Goal: Find specific page/section: Find specific page/section

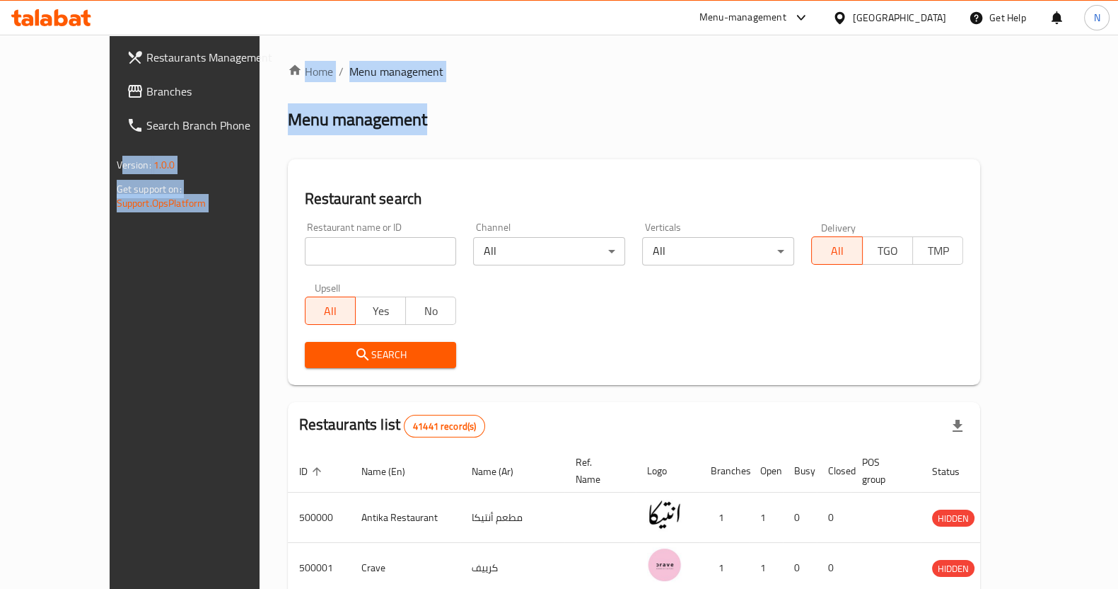
drag, startPoint x: 475, startPoint y: 94, endPoint x: 102, endPoint y: -62, distance: 404.9
click at [102, 0] on html "​ Menu-management Egypt Get Help N Restaurants Management Branches Search Branc…" at bounding box center [559, 294] width 1118 height 589
click at [421, 128] on div "Menu management" at bounding box center [634, 119] width 693 height 23
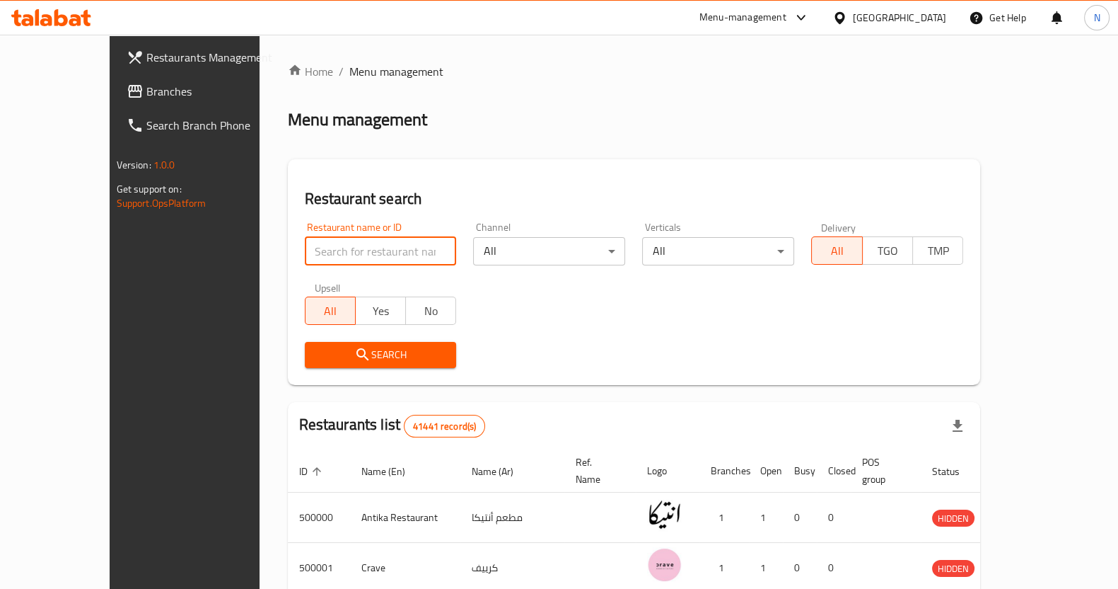
click at [347, 253] on input "search" at bounding box center [381, 251] width 152 height 28
paste input "614685"
type input "614685"
click button "Search" at bounding box center [381, 355] width 152 height 26
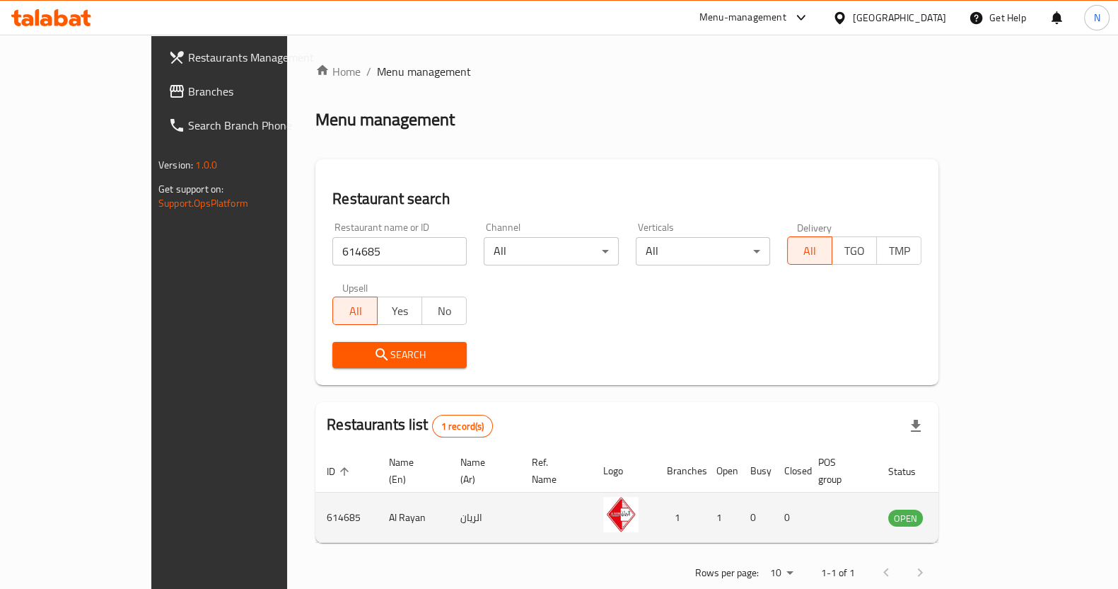
click at [619, 507] on img "enhanced table" at bounding box center [620, 514] width 35 height 35
click at [979, 512] on icon "enhanced table" at bounding box center [971, 518] width 16 height 12
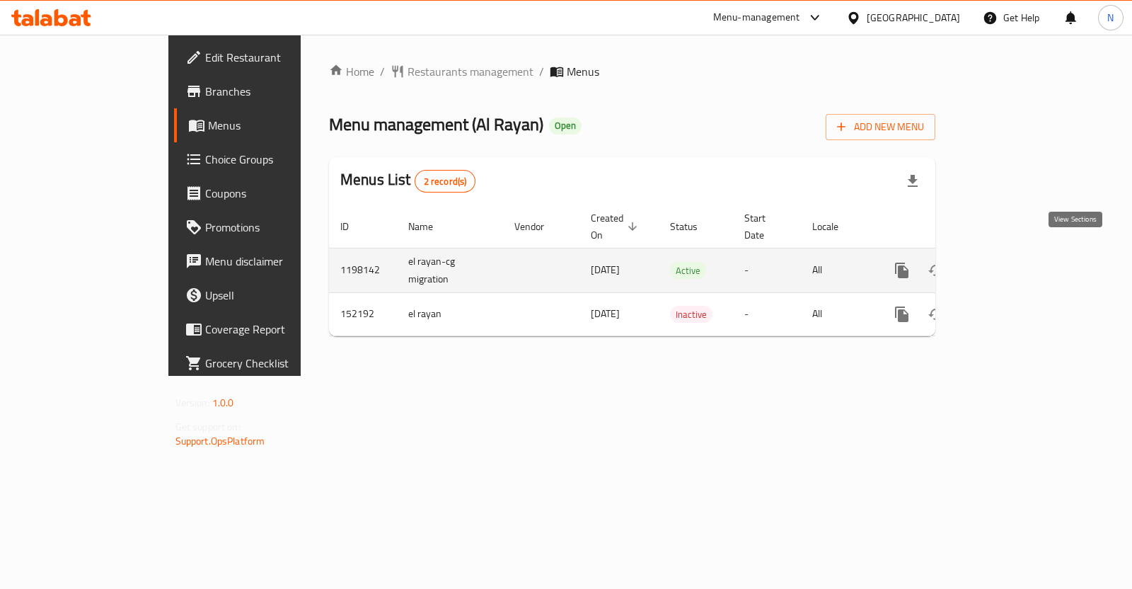
click at [1012, 262] on icon "enhanced table" at bounding box center [1003, 270] width 17 height 17
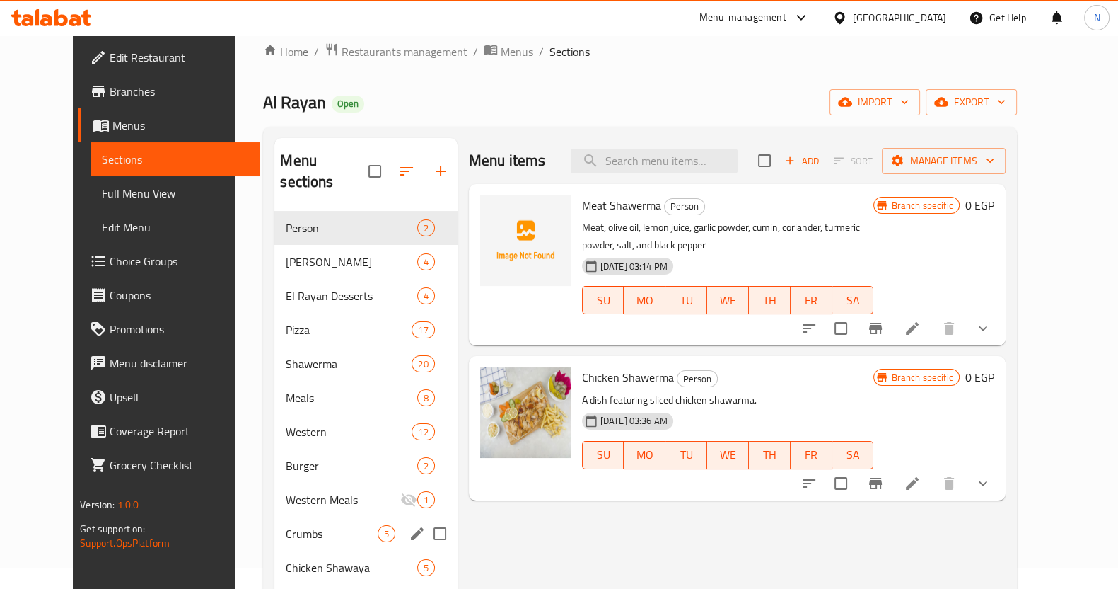
scroll to position [14, 0]
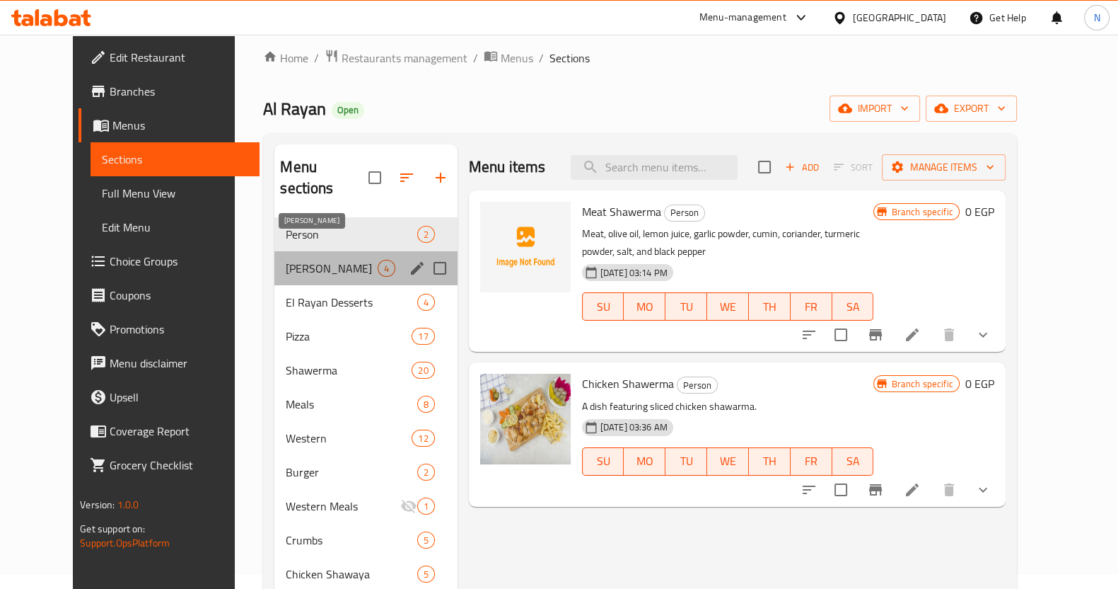
click at [286, 260] on span "Brewster" at bounding box center [331, 268] width 91 height 17
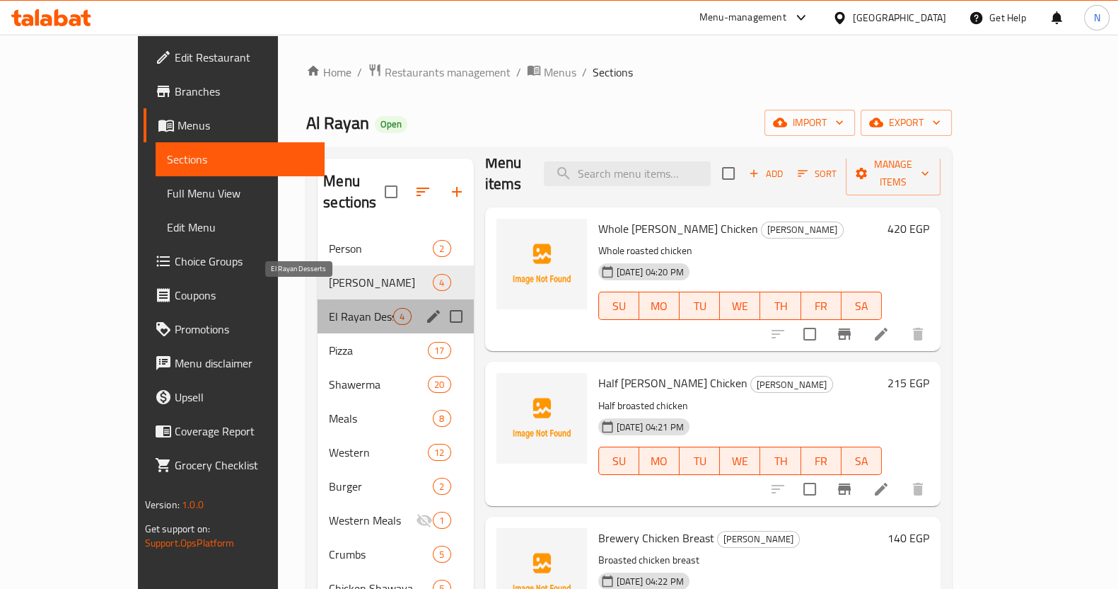
click at [329, 308] on span "El Rayan Desserts" at bounding box center [361, 316] width 64 height 17
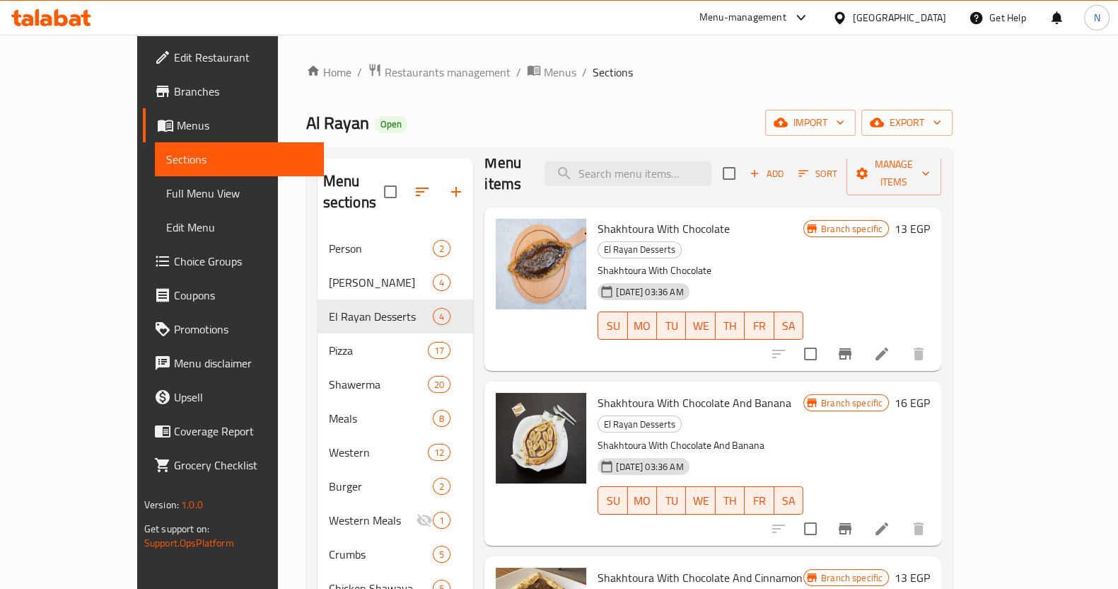
scroll to position [244, 0]
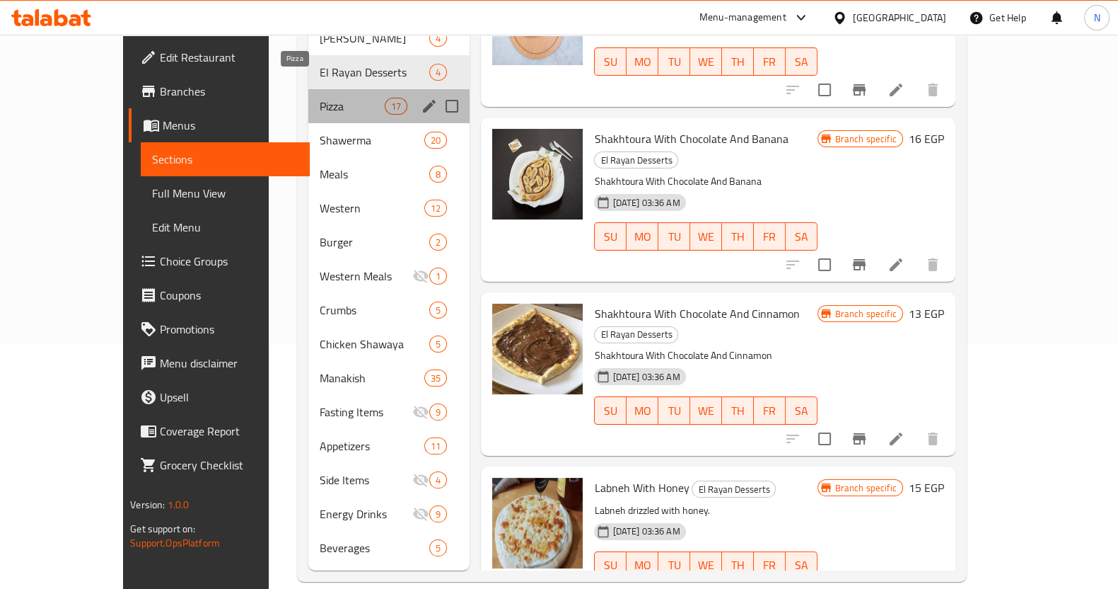
click at [320, 98] on span "Pizza" at bounding box center [352, 106] width 65 height 17
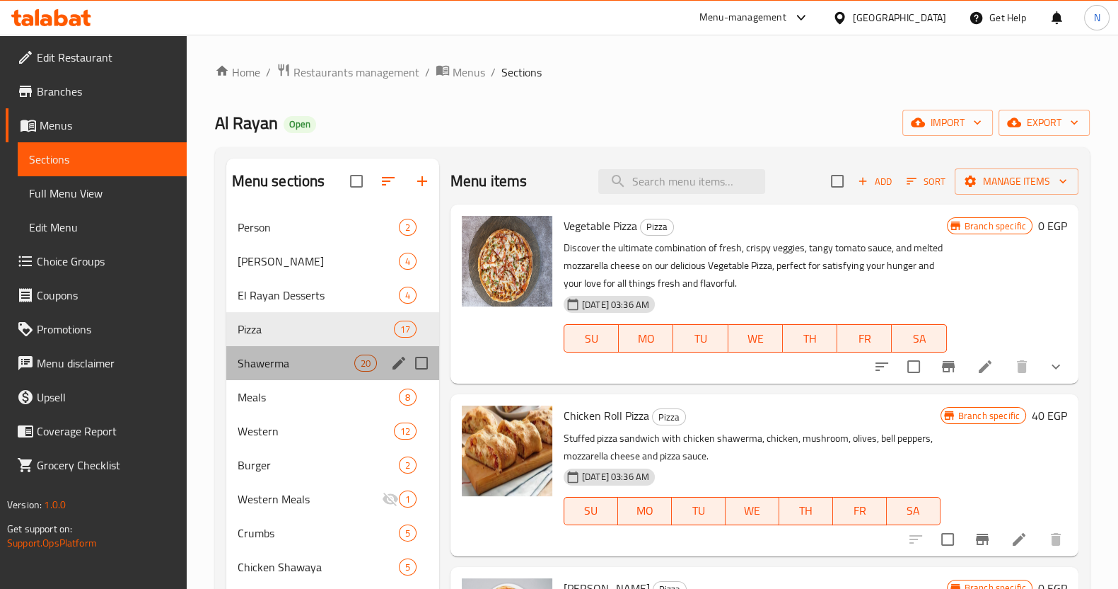
click at [305, 350] on div "Shawerma 20" at bounding box center [332, 363] width 213 height 34
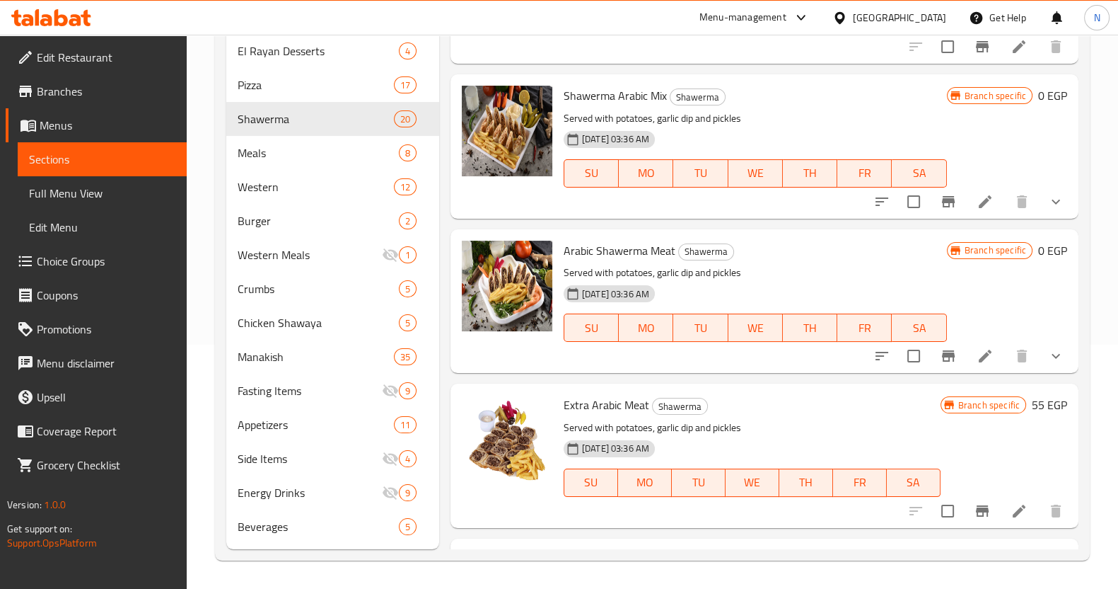
scroll to position [2544, 0]
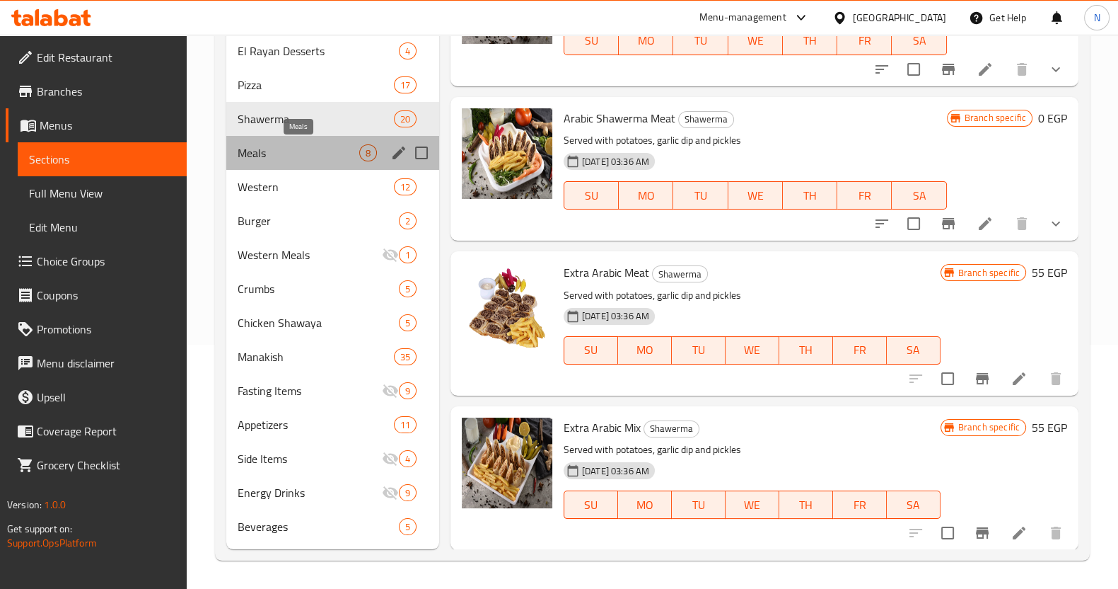
click at [288, 151] on span "Meals" at bounding box center [299, 152] width 122 height 17
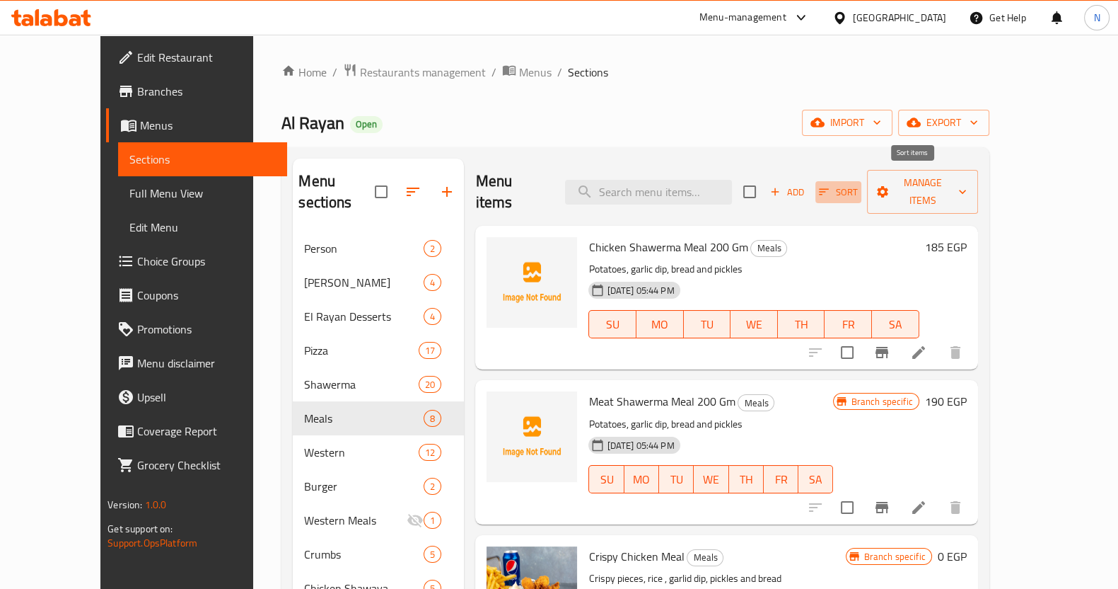
click at [858, 184] on span "Sort" at bounding box center [838, 192] width 39 height 16
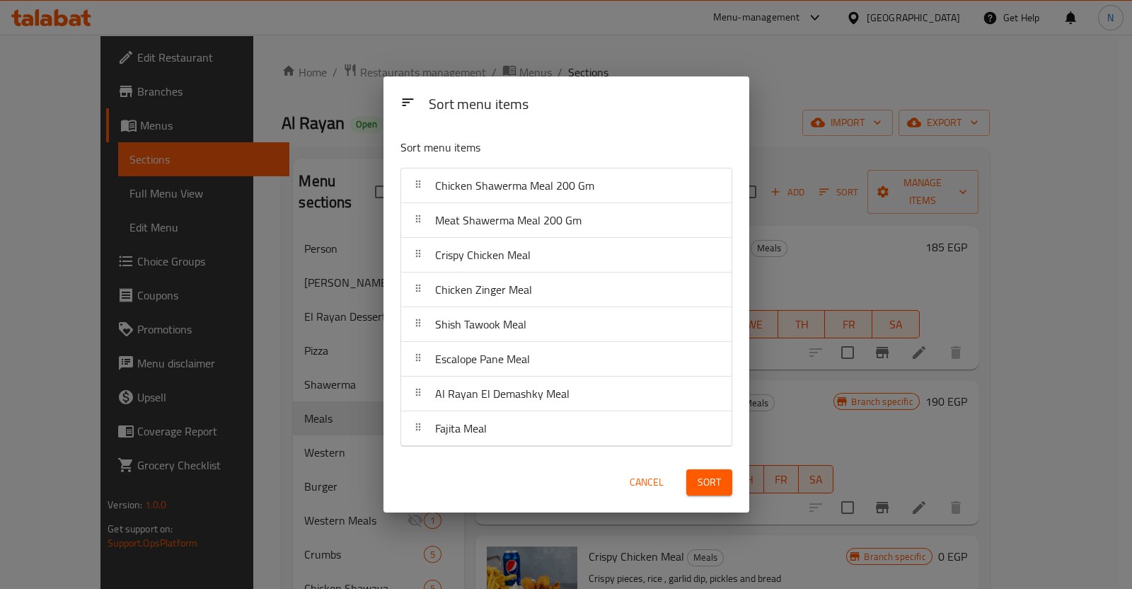
click at [801, 88] on div "Sort menu items Sort menu items Chicken Shawerma Meal 200 Gm Meat Shawerma Meal…" at bounding box center [566, 294] width 1132 height 589
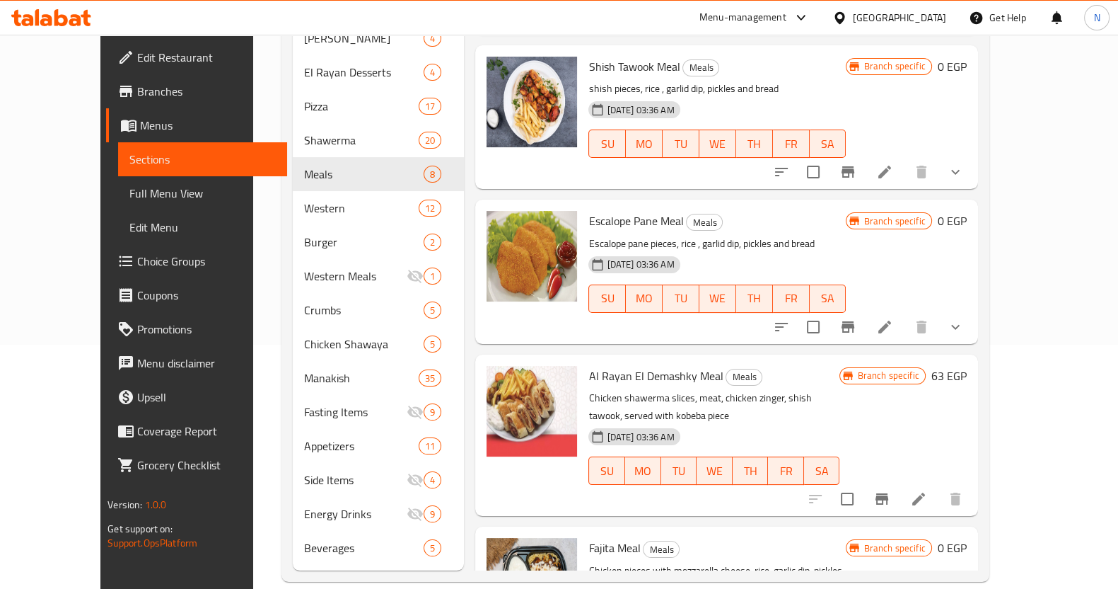
scroll to position [554, 0]
click at [964, 319] on icon "show more" at bounding box center [955, 327] width 17 height 17
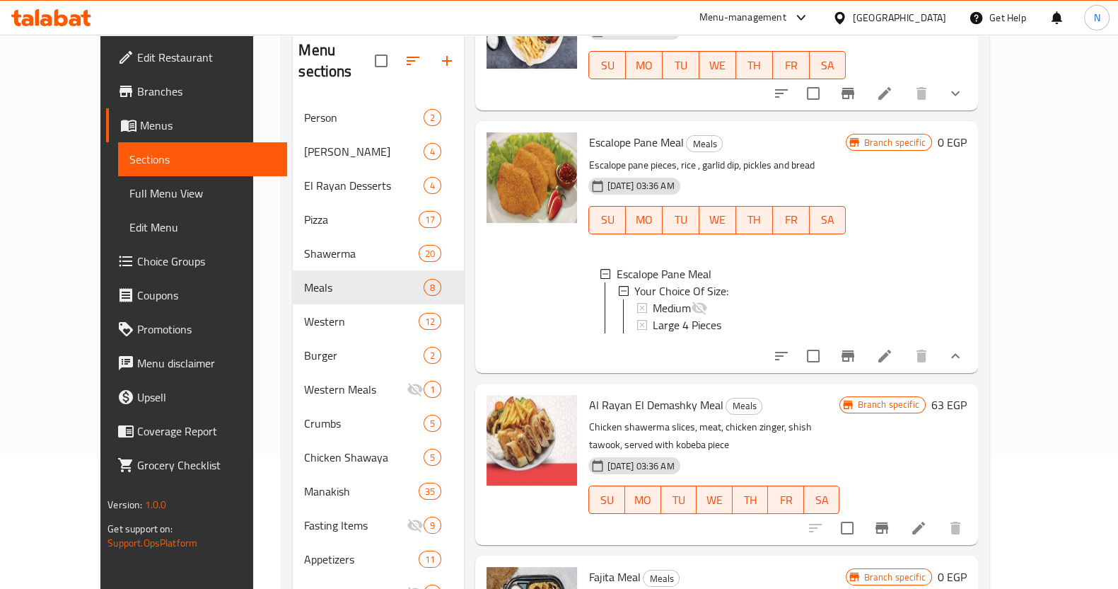
scroll to position [747, 0]
click at [691, 299] on icon at bounding box center [699, 307] width 17 height 17
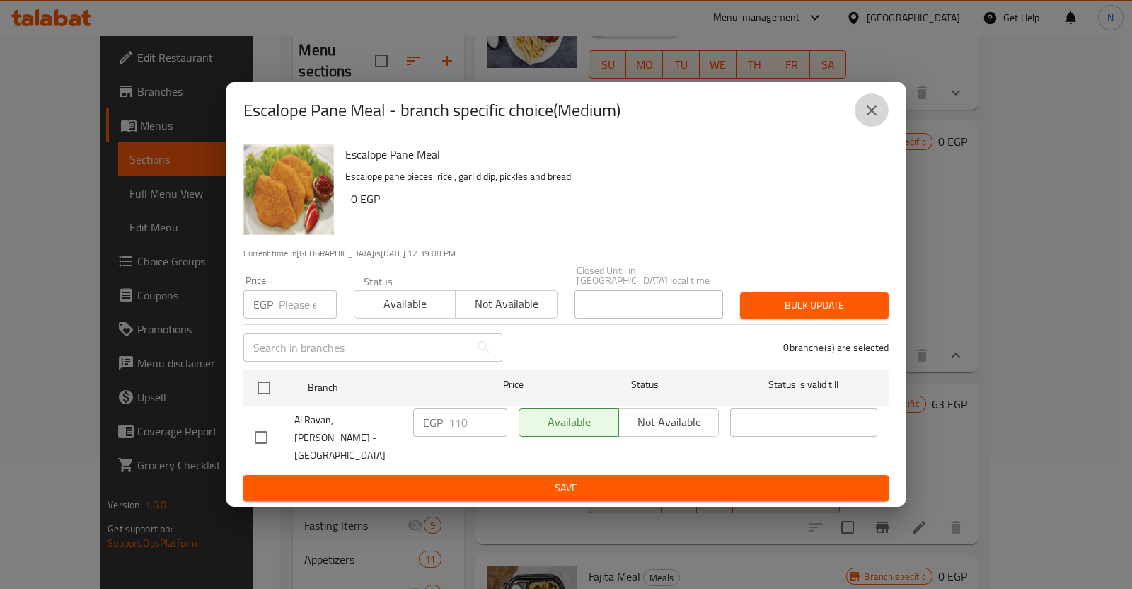
click at [869, 115] on icon "close" at bounding box center [872, 110] width 10 height 10
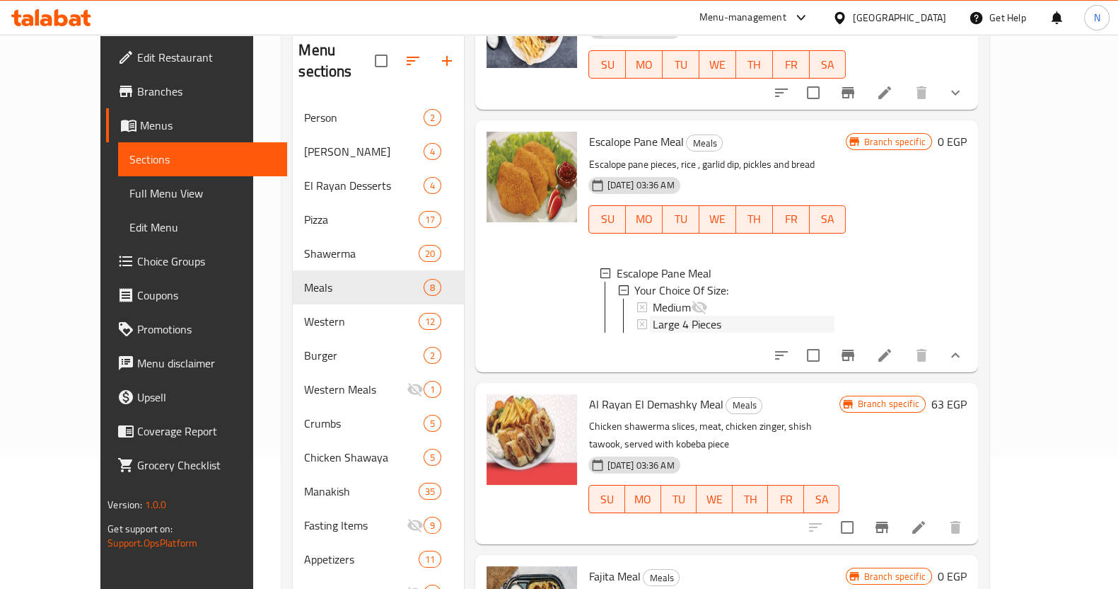
click at [707, 315] on div "Large 4 Pieces" at bounding box center [744, 323] width 182 height 17
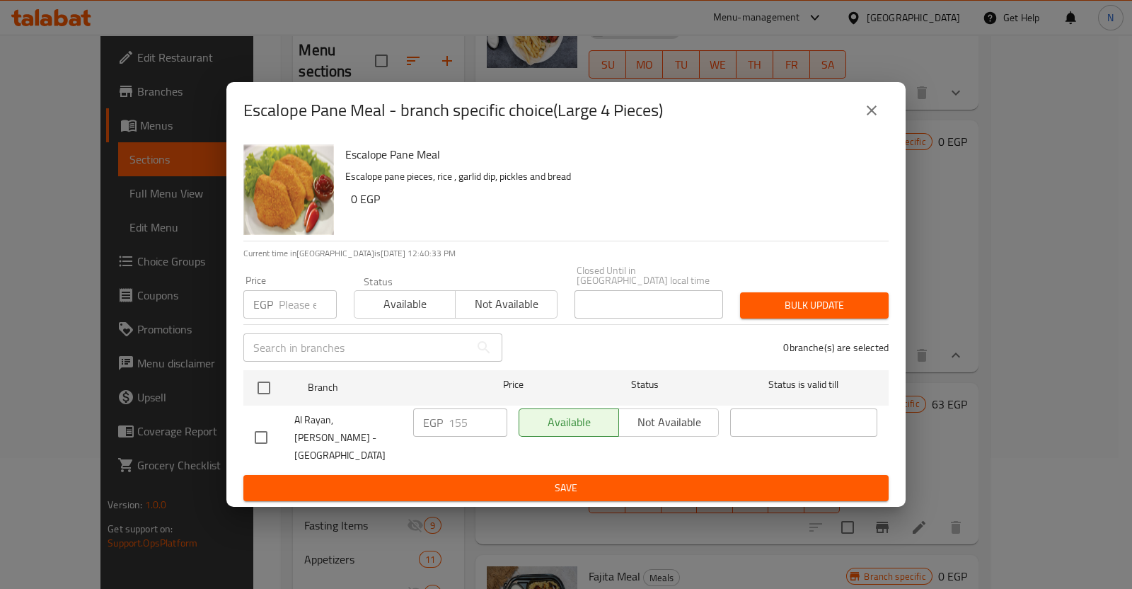
click at [872, 115] on icon "close" at bounding box center [872, 110] width 10 height 10
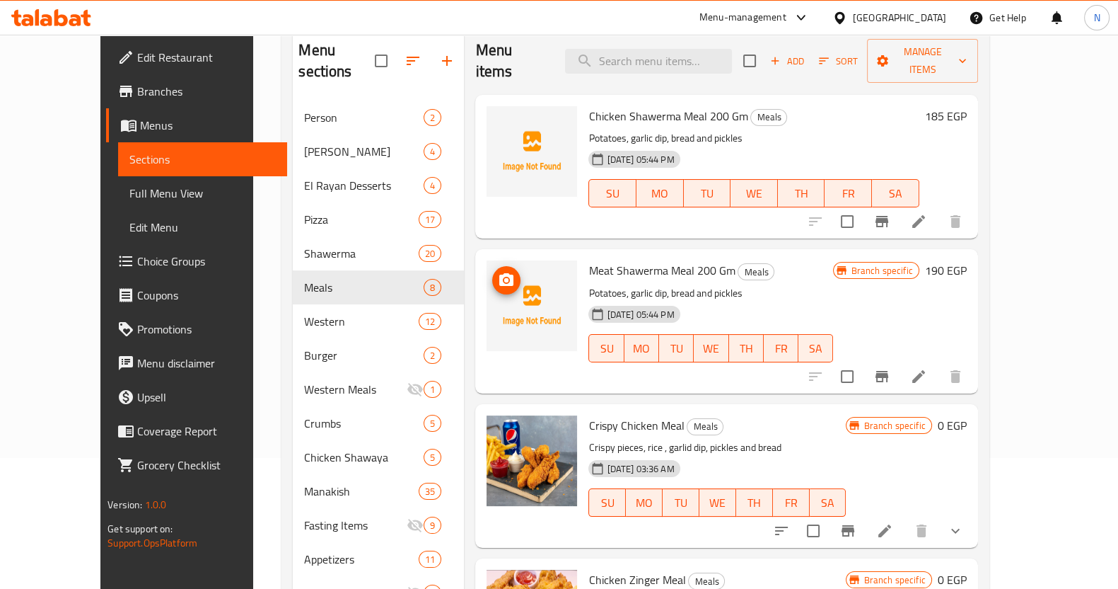
scroll to position [0, 0]
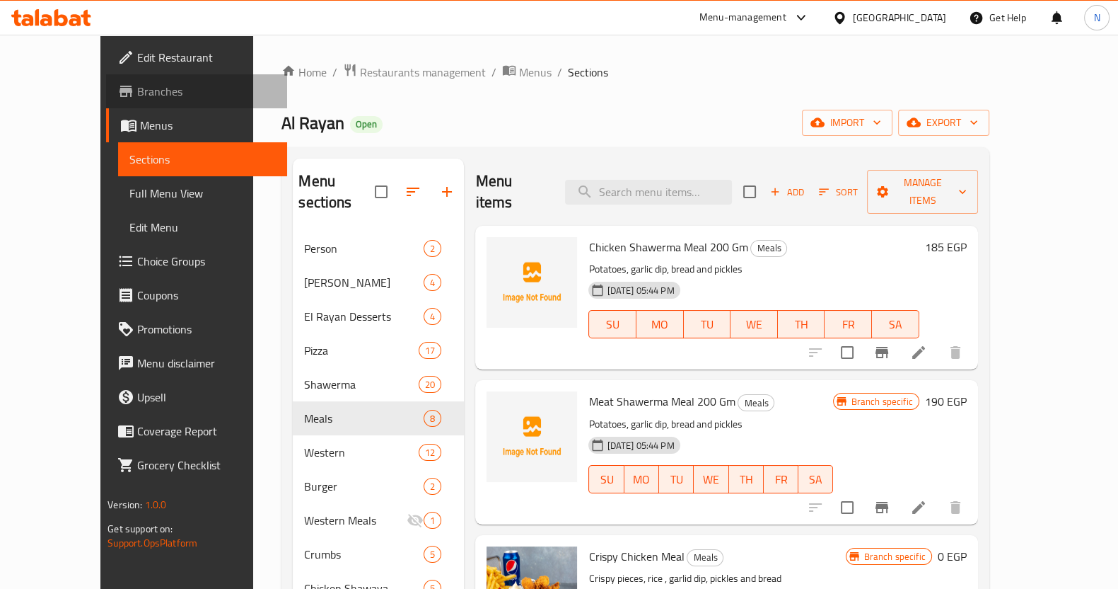
click at [106, 79] on link "Branches" at bounding box center [196, 91] width 181 height 34
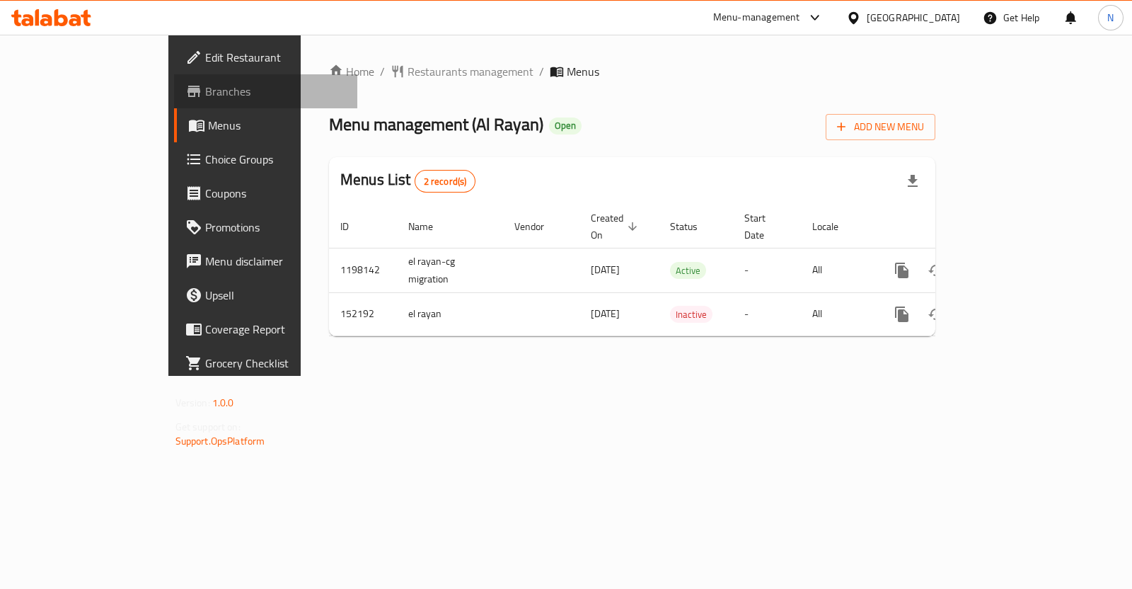
click at [174, 76] on link "Branches" at bounding box center [265, 91] width 183 height 34
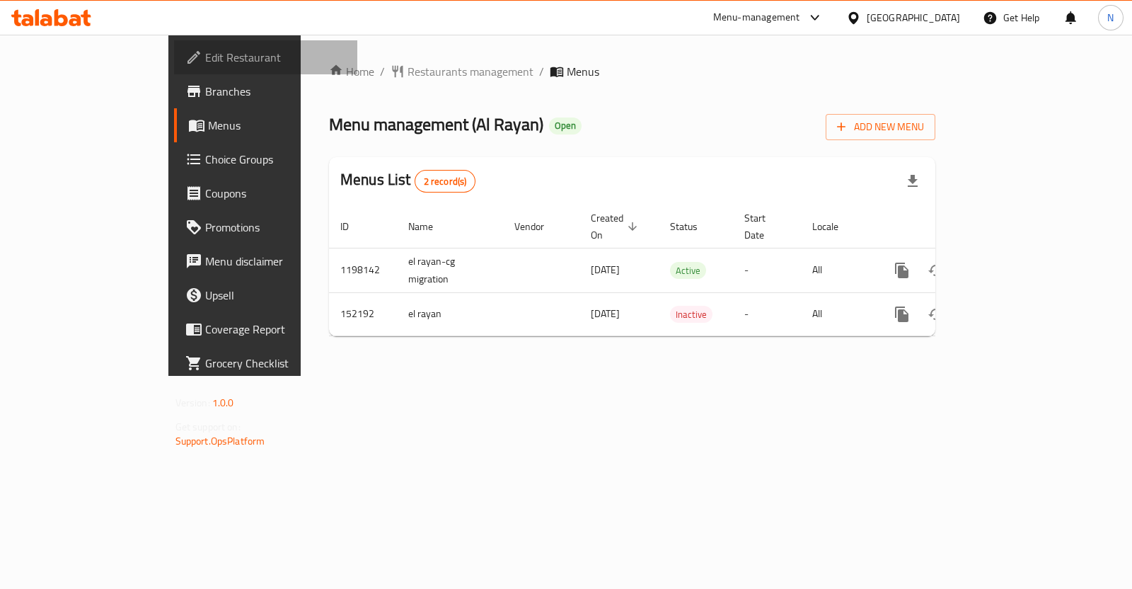
click at [174, 43] on link "Edit Restaurant" at bounding box center [265, 57] width 183 height 34
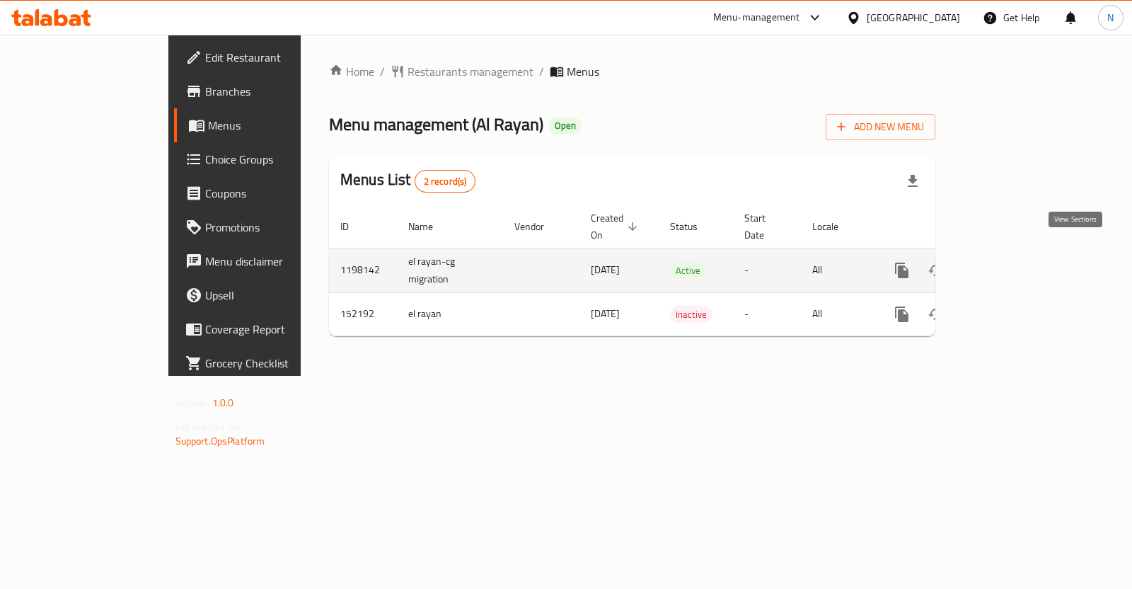
click at [1012, 262] on icon "enhanced table" at bounding box center [1003, 270] width 17 height 17
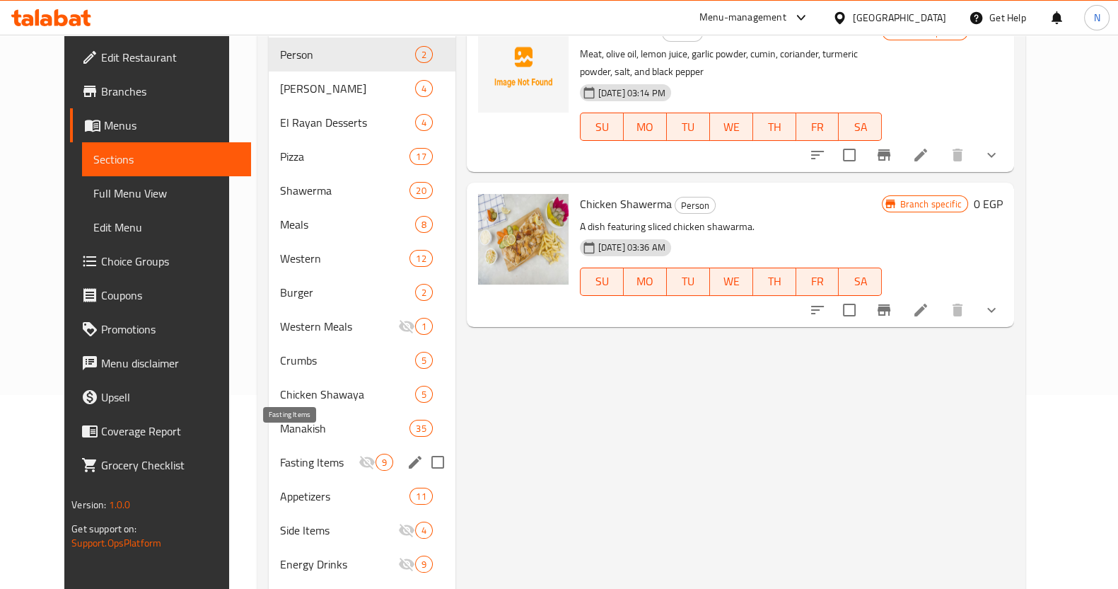
scroll to position [244, 0]
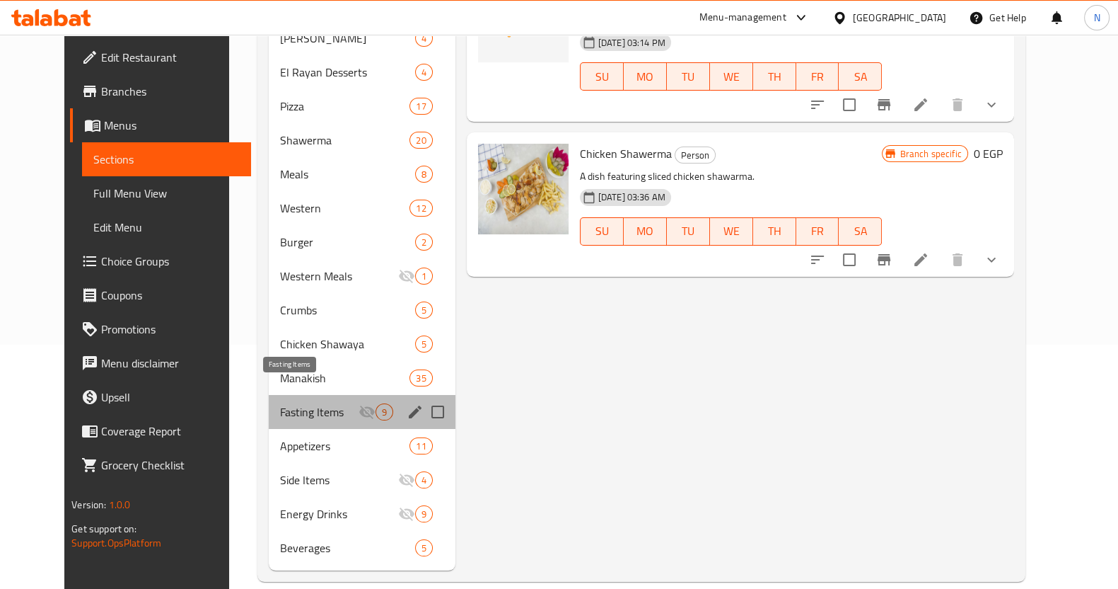
click at [284, 403] on span "Fasting Items" at bounding box center [319, 411] width 78 height 17
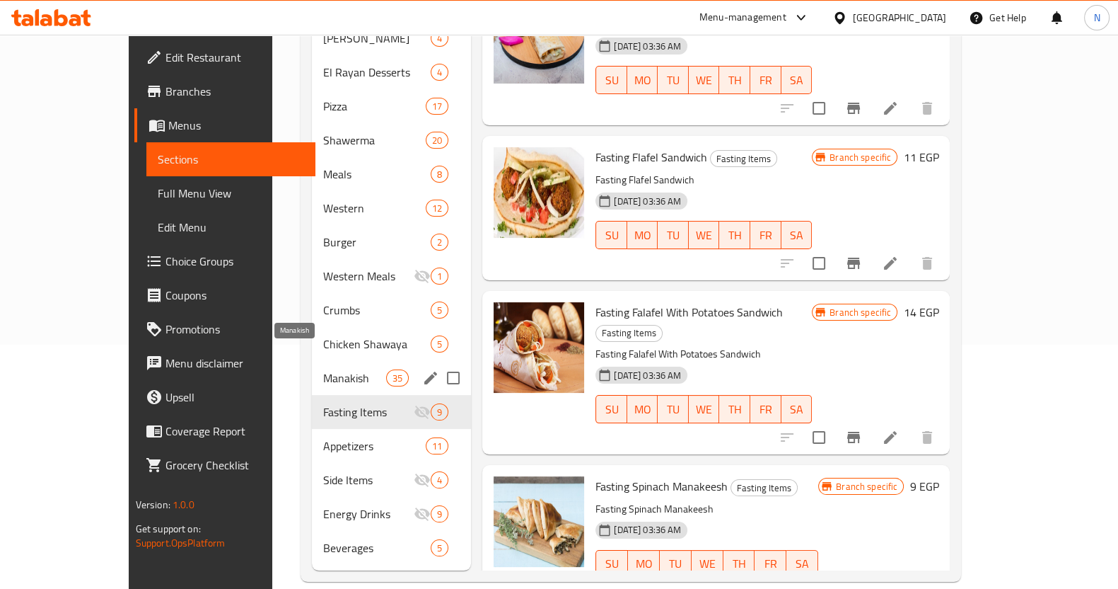
click at [323, 369] on span "Manakish" at bounding box center [354, 377] width 63 height 17
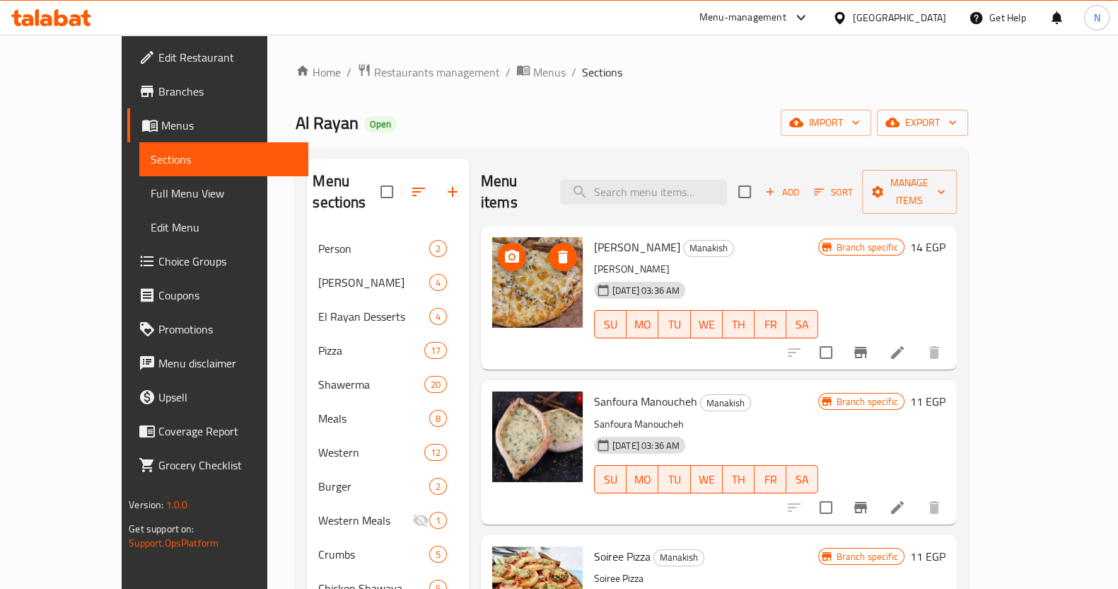
click at [528, 288] on img at bounding box center [537, 282] width 91 height 91
click at [497, 259] on img at bounding box center [537, 282] width 91 height 91
click at [514, 281] on img at bounding box center [537, 282] width 91 height 91
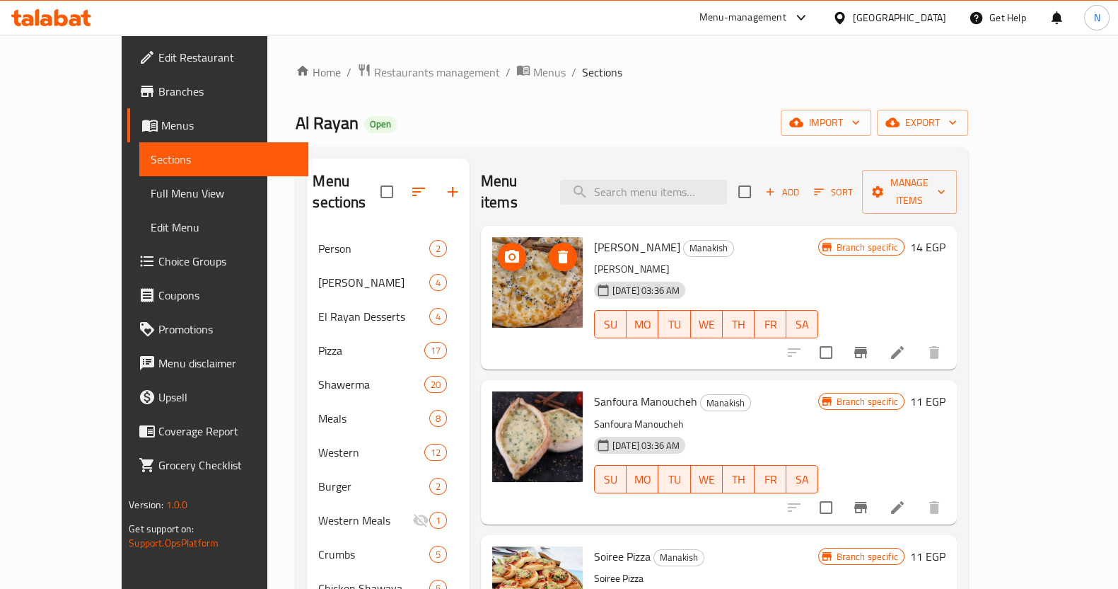
click at [514, 281] on img at bounding box center [537, 282] width 91 height 91
click at [869, 344] on icon "Branch-specific-item" at bounding box center [860, 352] width 17 height 17
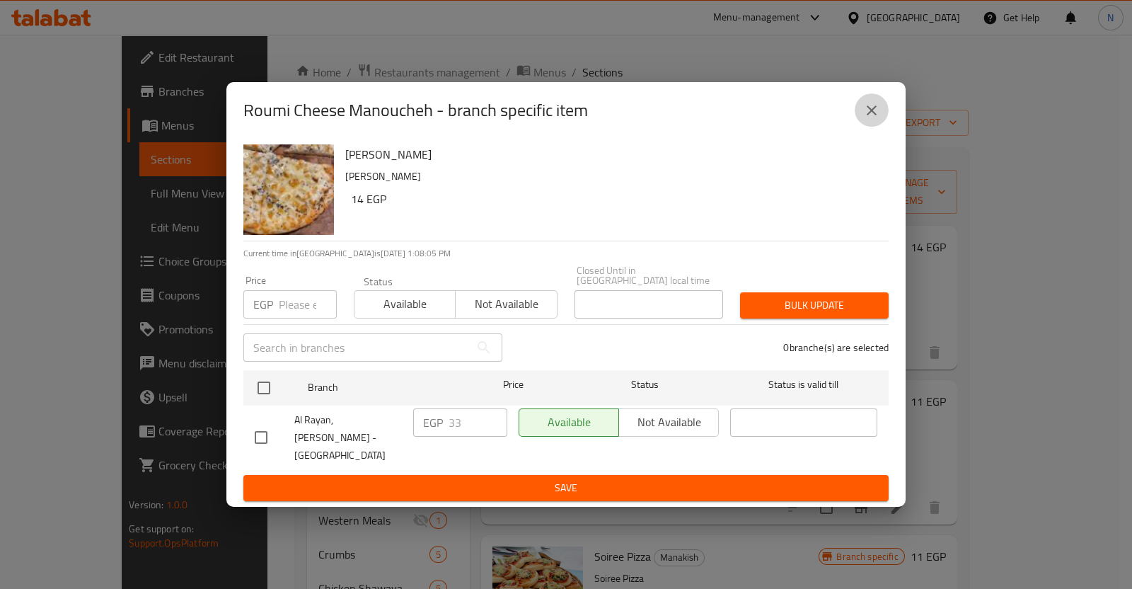
click at [876, 119] on icon "close" at bounding box center [871, 110] width 17 height 17
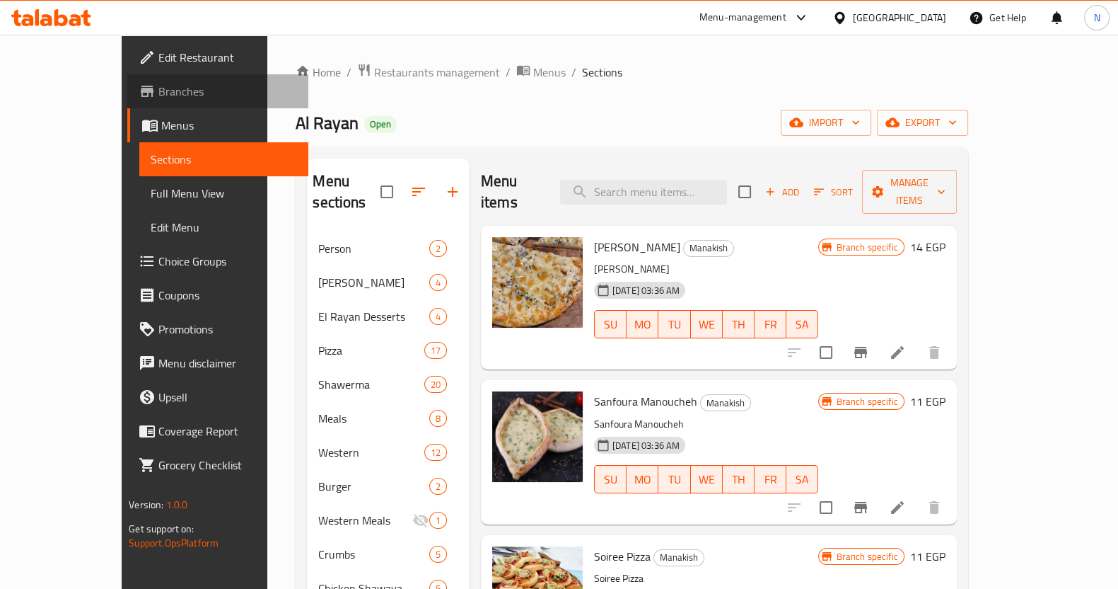
click at [127, 79] on link "Branches" at bounding box center [217, 91] width 181 height 34
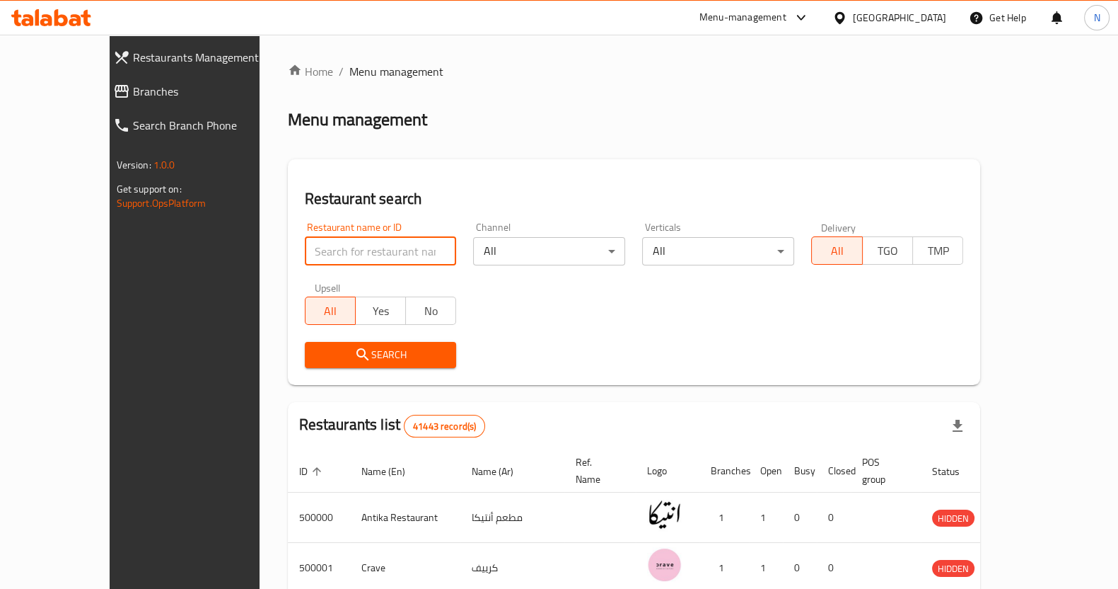
click at [313, 249] on input "search" at bounding box center [381, 251] width 152 height 28
paste input "517224"
type input "517224"
click button "Search" at bounding box center [381, 355] width 152 height 26
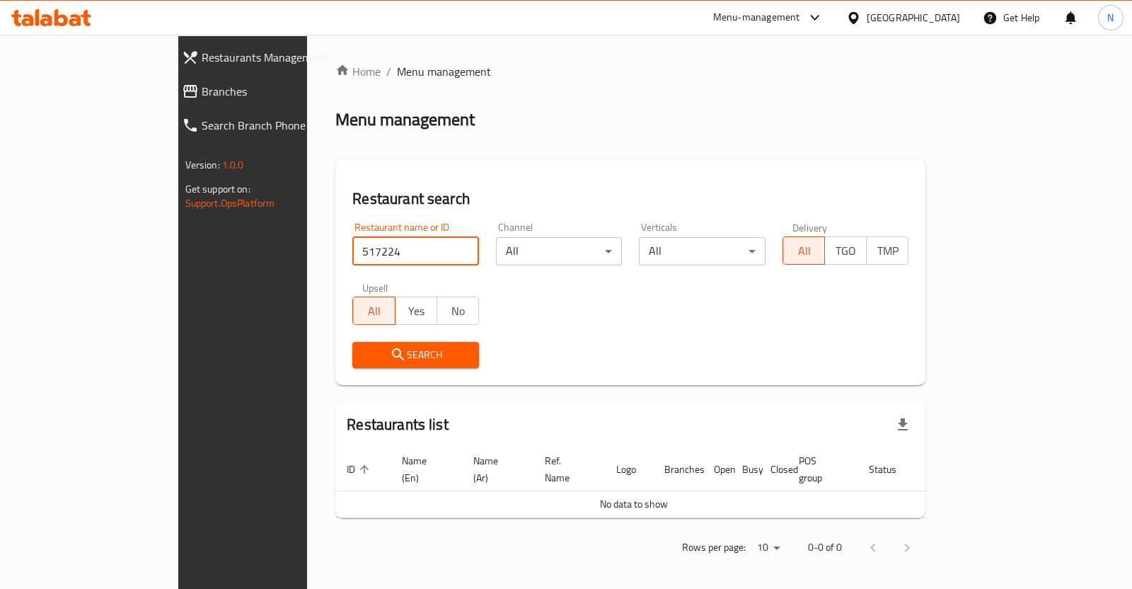
drag, startPoint x: 336, startPoint y: 245, endPoint x: 214, endPoint y: 243, distance: 121.7
click at [307, 243] on div "Home / Menu management Menu management Restaurant search Restaurant name or ID …" at bounding box center [630, 315] width 647 height 560
click at [352, 251] on input "search" at bounding box center [415, 251] width 127 height 28
paste input "517224"
click button "Search" at bounding box center [415, 355] width 127 height 26
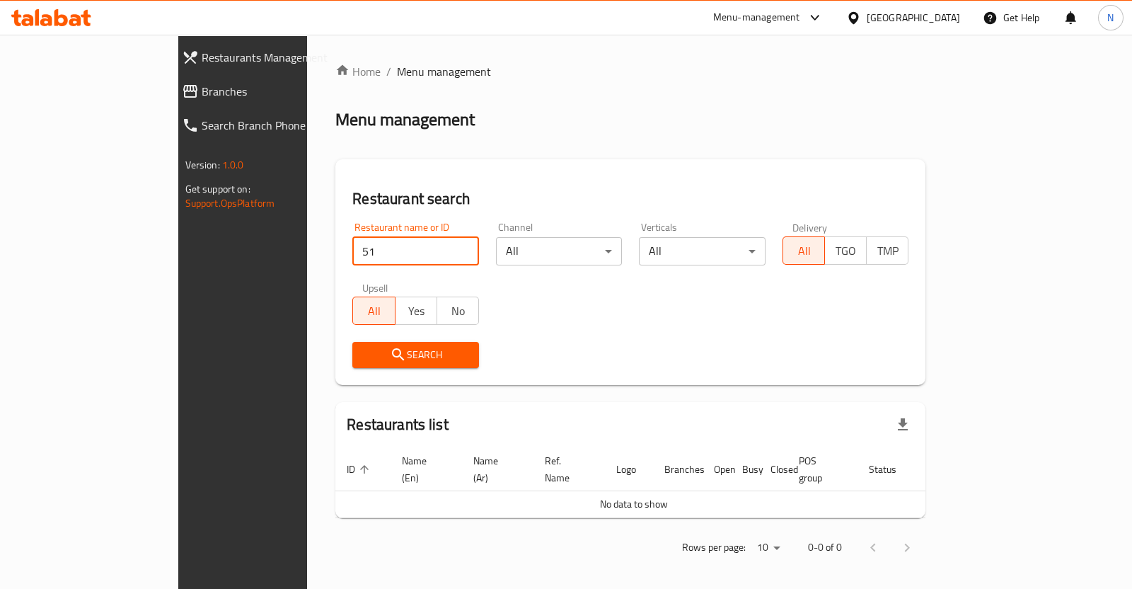
type input "5"
type input "akl beity"
click button "Search" at bounding box center [415, 355] width 127 height 26
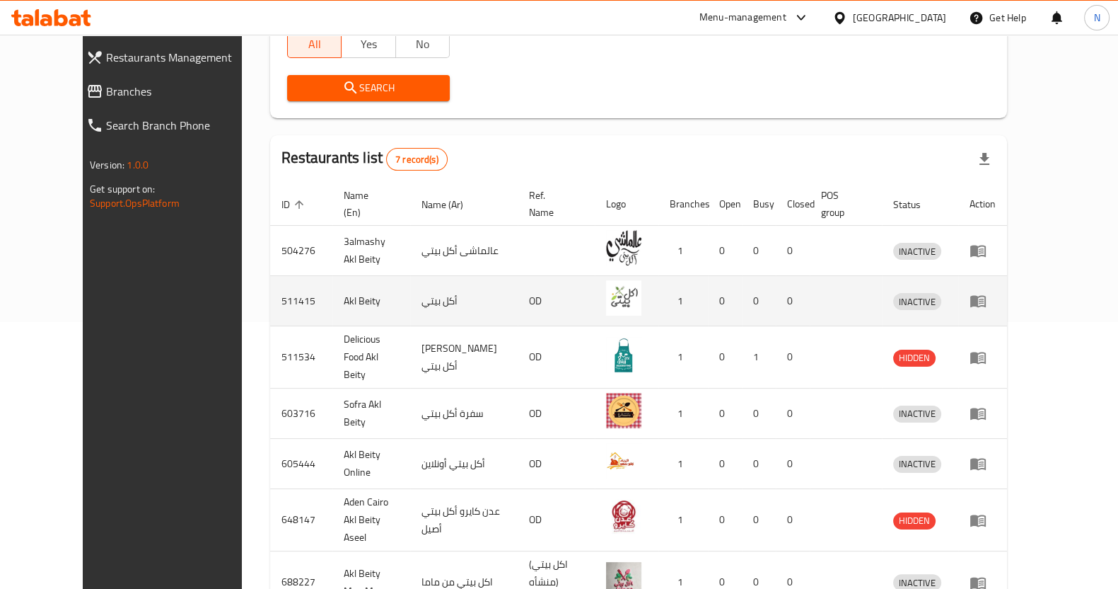
scroll to position [332, 0]
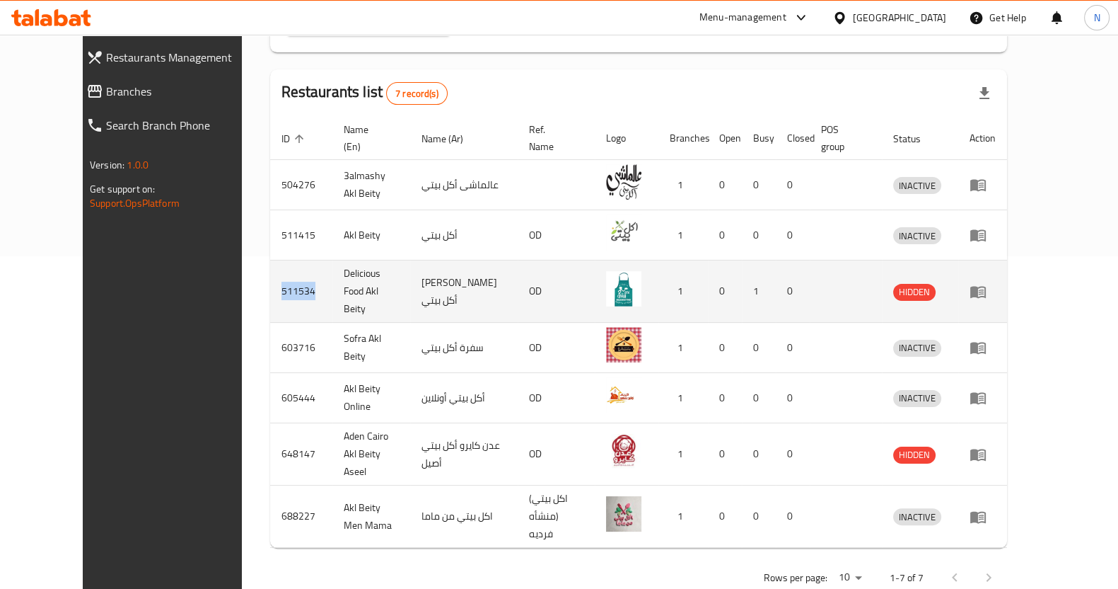
drag, startPoint x: 260, startPoint y: 284, endPoint x: 218, endPoint y: 283, distance: 42.5
click at [270, 283] on td "511534" at bounding box center [301, 291] width 62 height 62
copy td "511534"
click at [332, 290] on td "Delicious Food Akl Beity" at bounding box center [371, 291] width 78 height 62
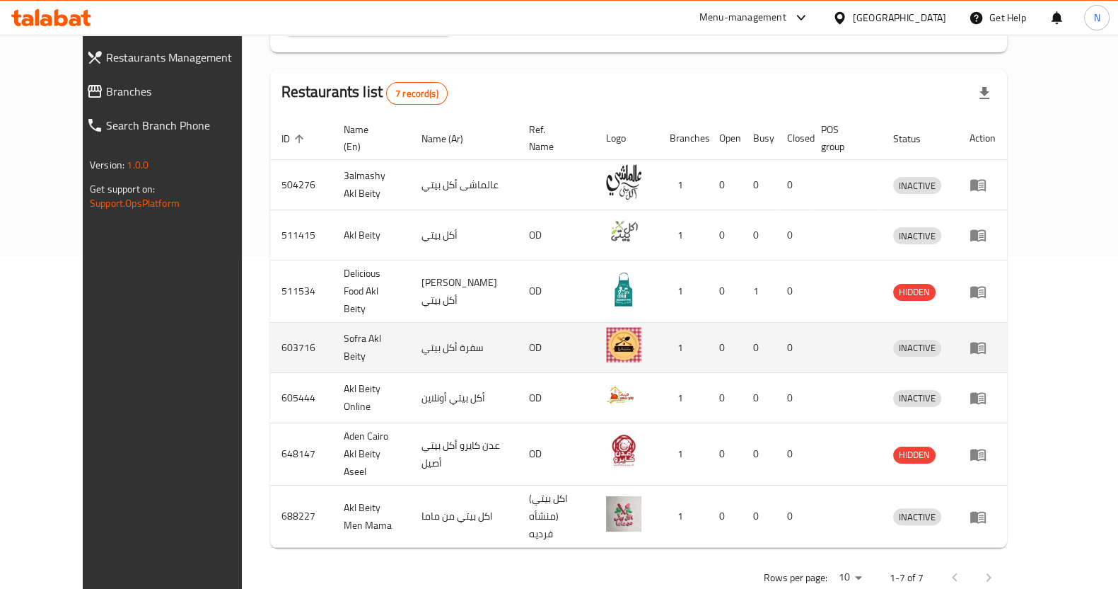
click at [422, 344] on td "سفرة أكل بيتي" at bounding box center [464, 348] width 108 height 50
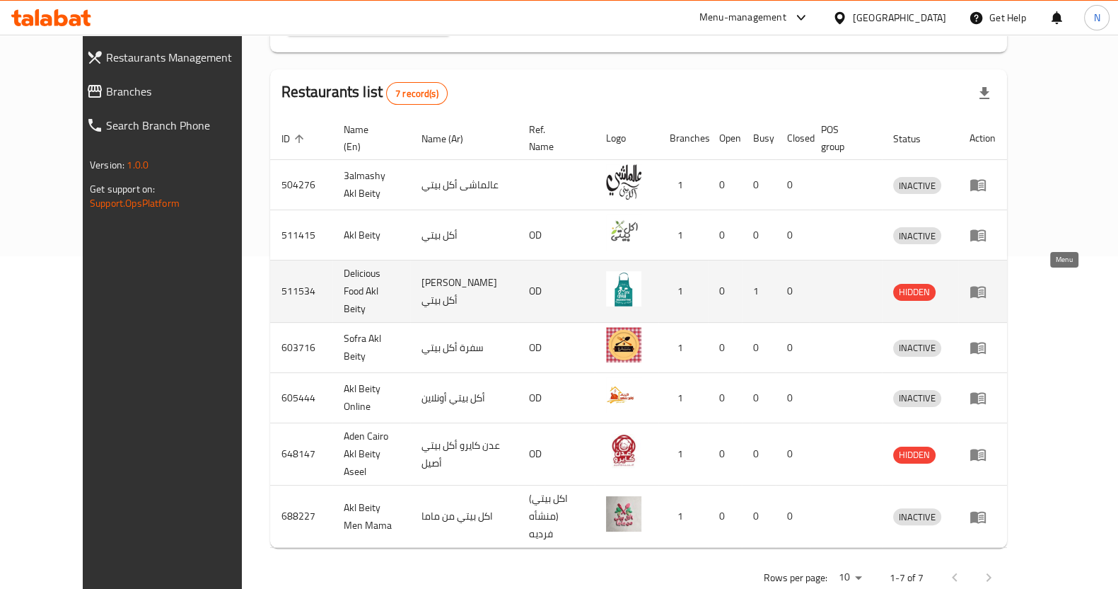
click at [986, 286] on icon "enhanced table" at bounding box center [979, 292] width 16 height 12
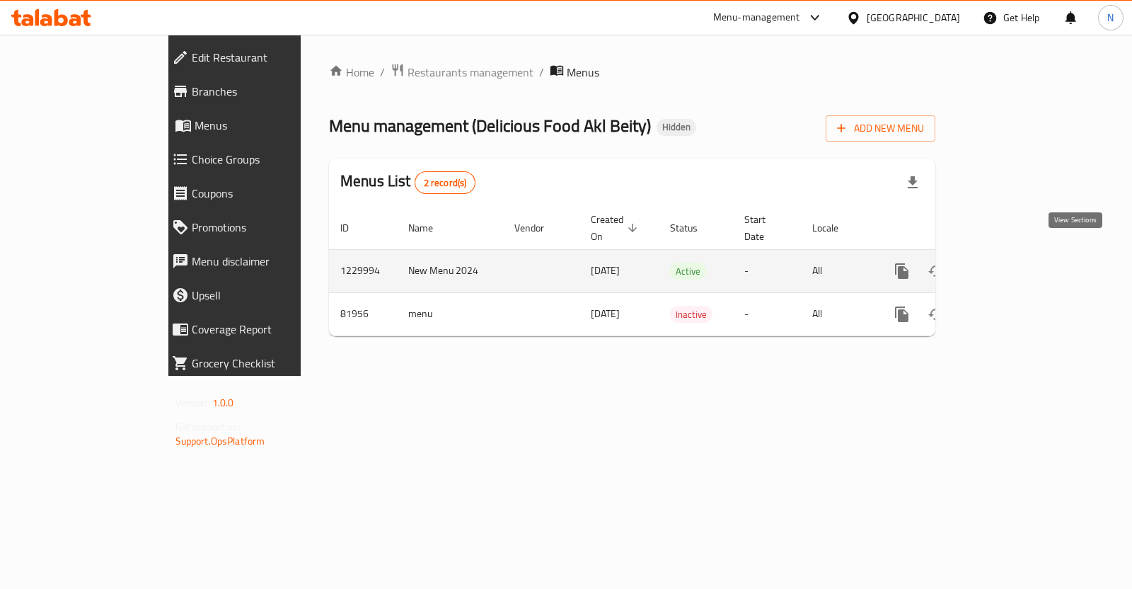
click at [1012, 262] on icon "enhanced table" at bounding box center [1003, 270] width 17 height 17
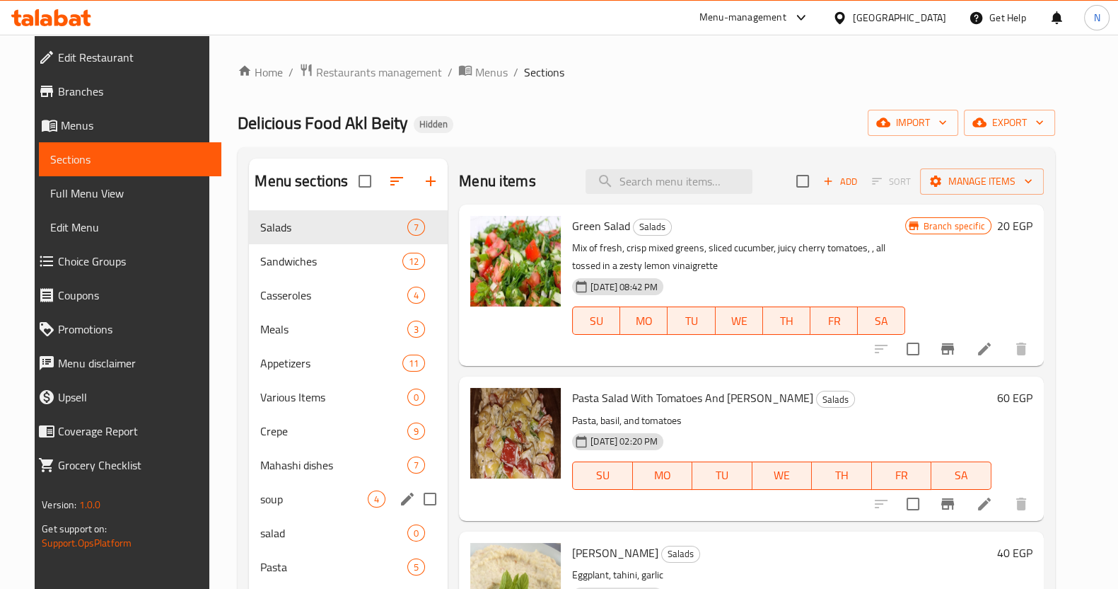
scroll to position [198, 0]
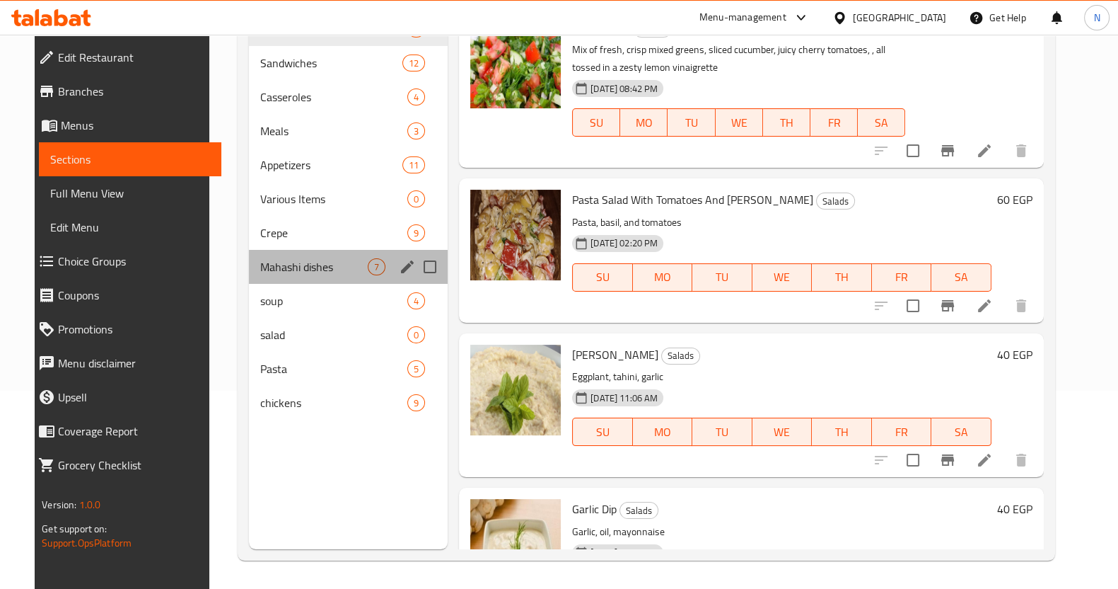
click at [328, 256] on div "Mahashi dishes 7" at bounding box center [348, 267] width 199 height 34
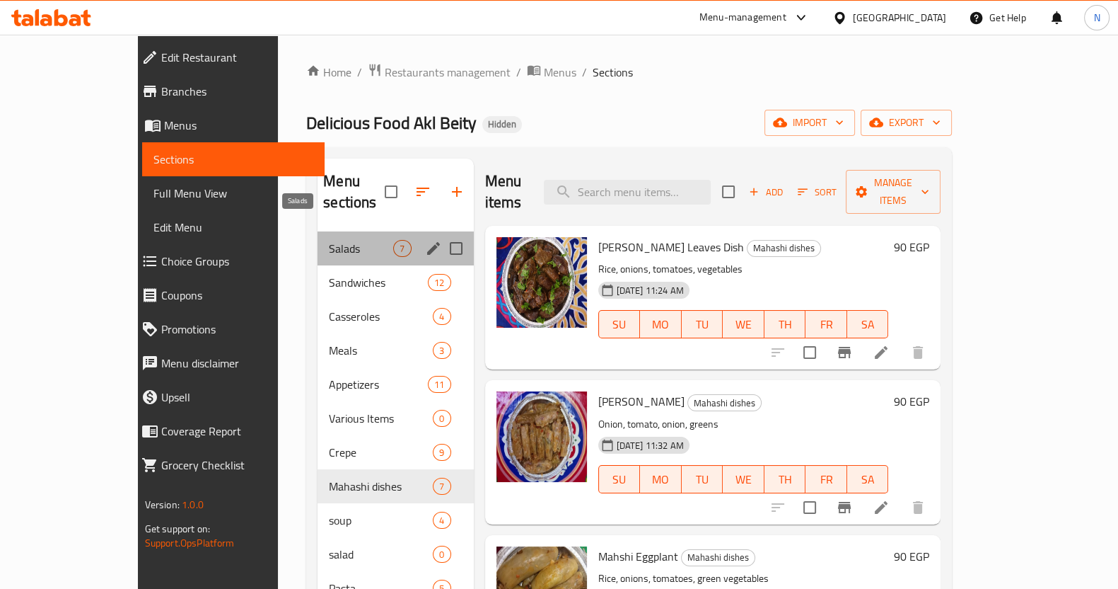
click at [329, 240] on span "Salads" at bounding box center [361, 248] width 64 height 17
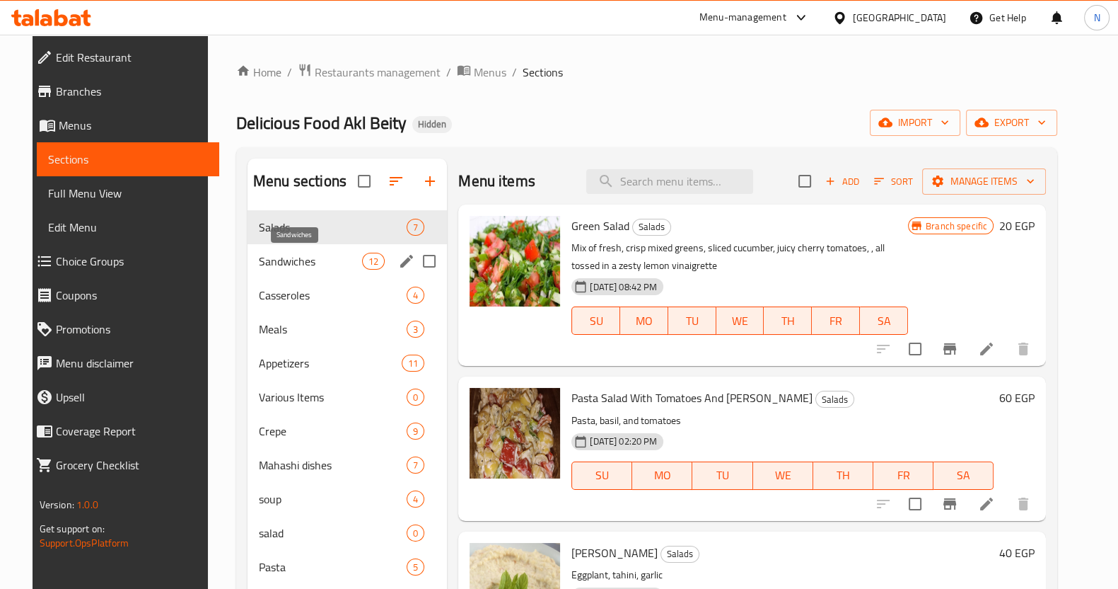
click at [282, 260] on span "Sandwiches" at bounding box center [310, 261] width 103 height 17
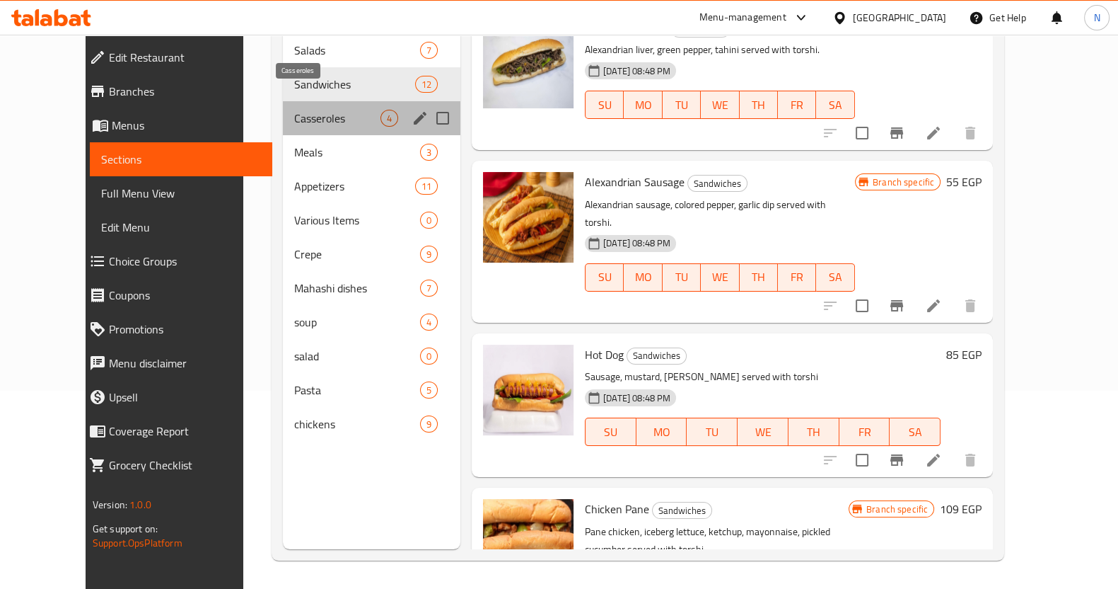
click at [301, 110] on span "Casseroles" at bounding box center [337, 118] width 86 height 17
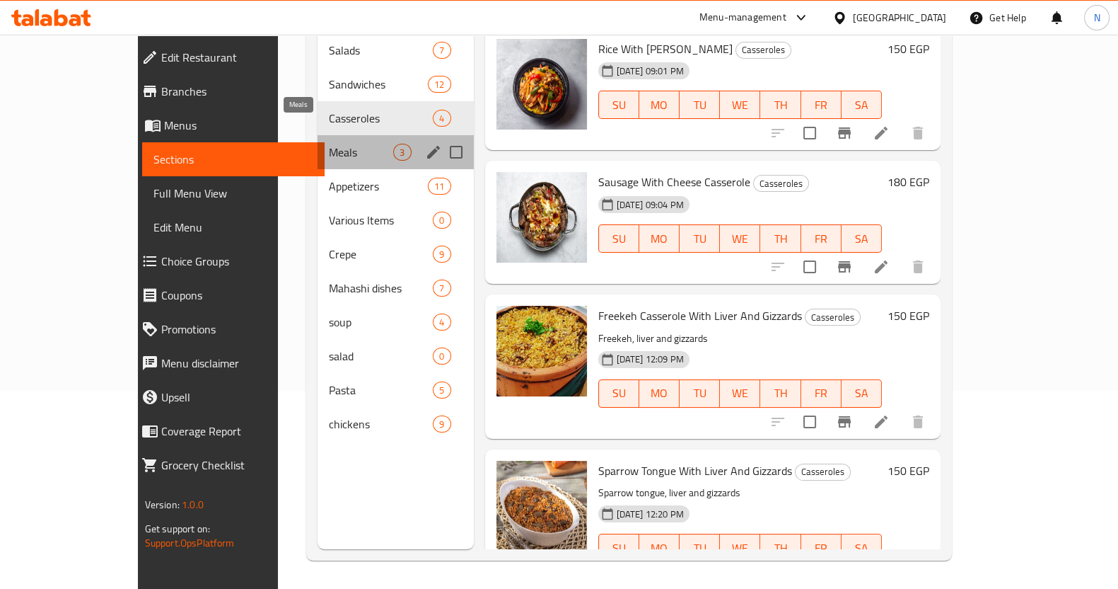
click at [329, 144] on span "Meals" at bounding box center [361, 152] width 64 height 17
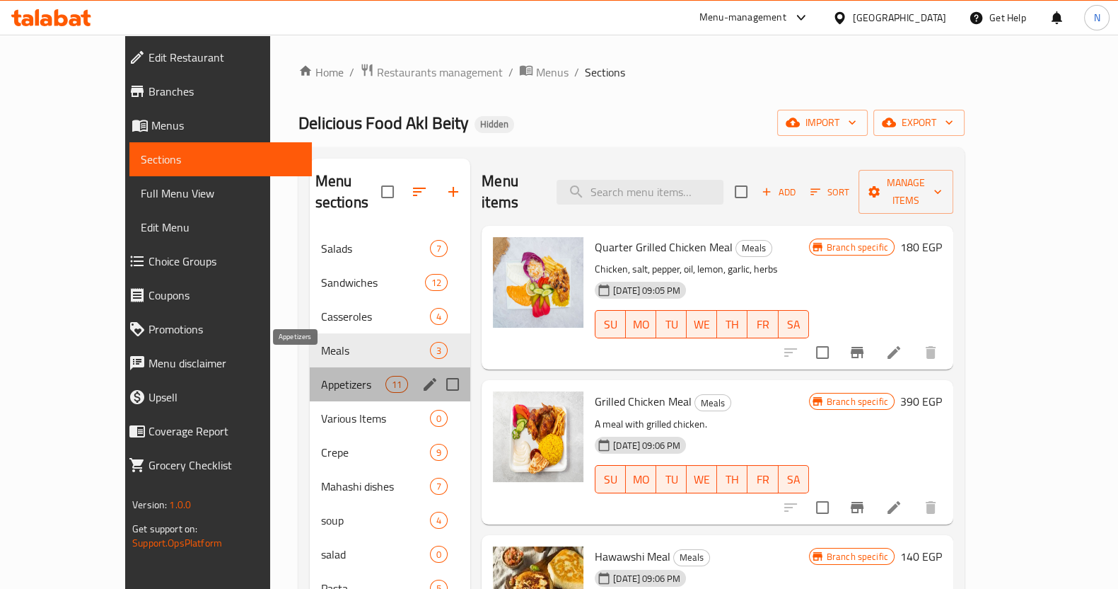
click at [323, 376] on span "Appetizers" at bounding box center [353, 384] width 64 height 17
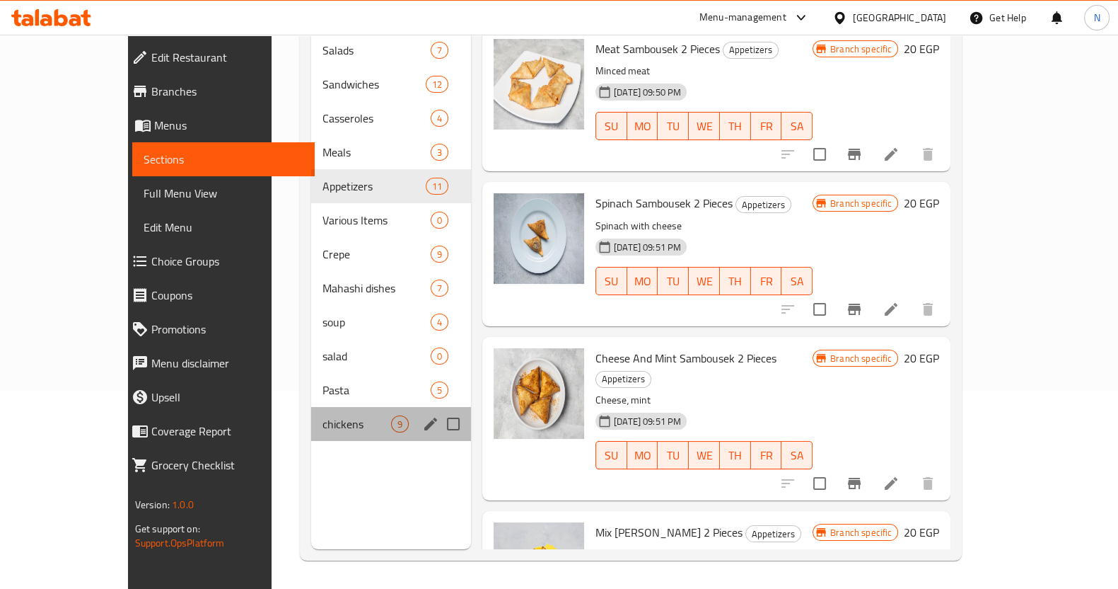
click at [311, 407] on div "chickens 9" at bounding box center [391, 424] width 160 height 34
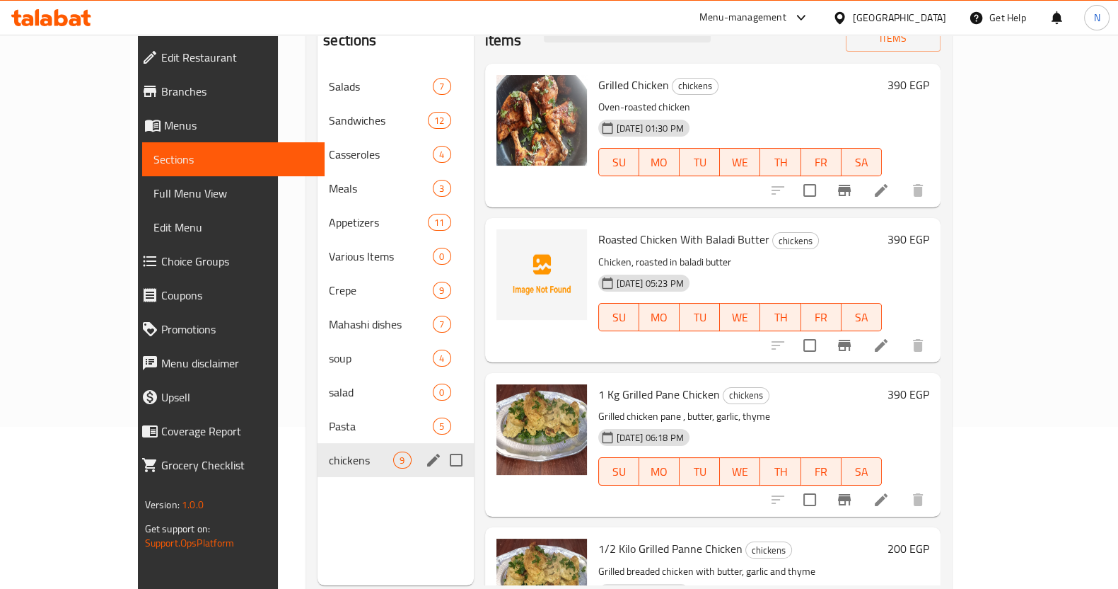
scroll to position [167, 0]
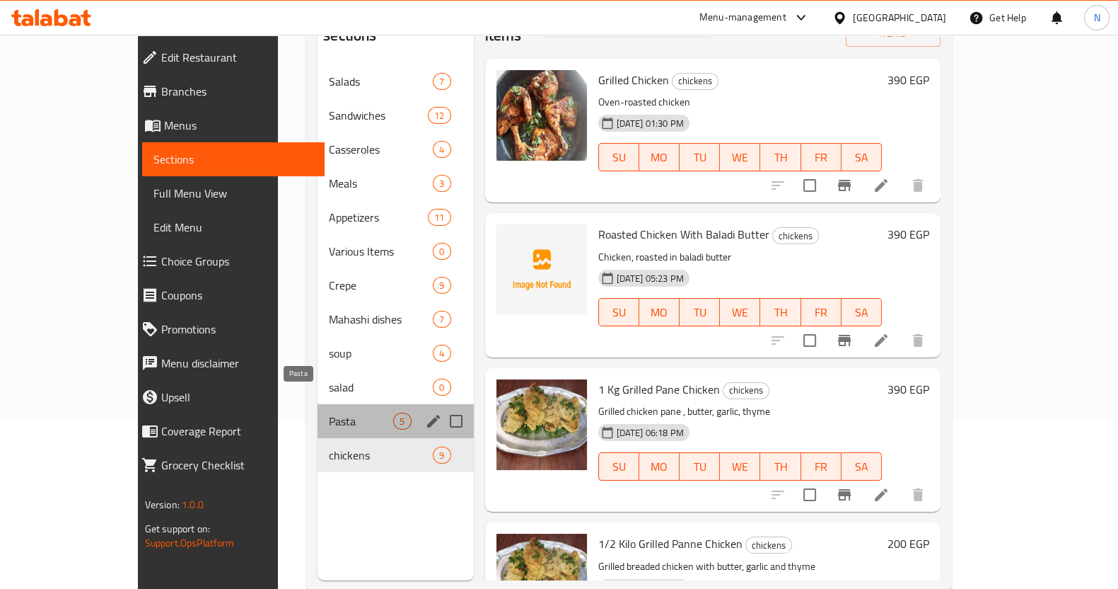
click at [329, 412] on span "Pasta" at bounding box center [361, 420] width 64 height 17
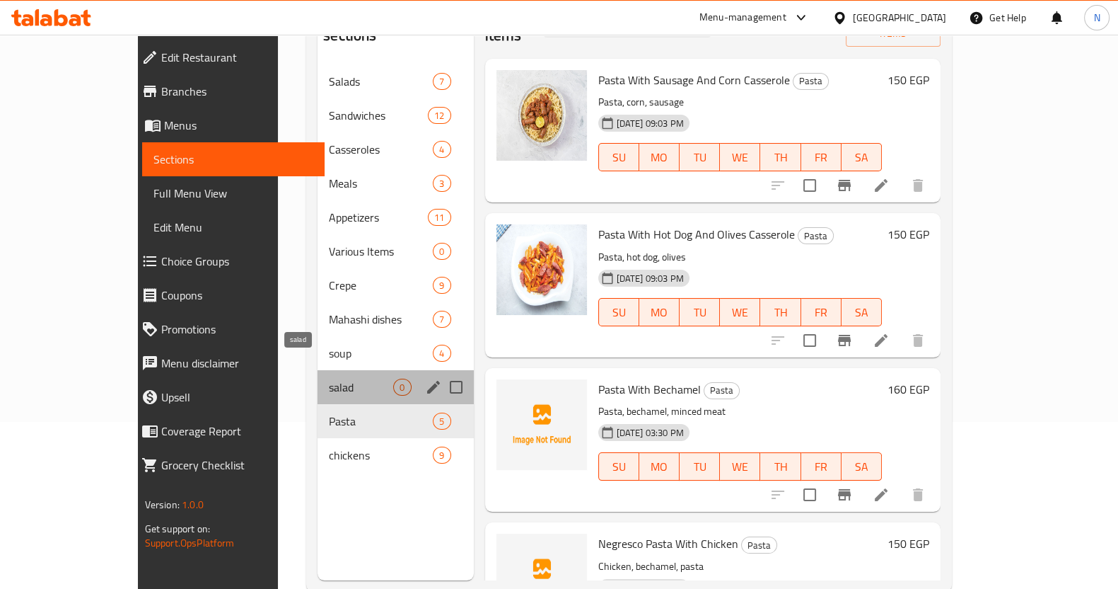
click at [329, 378] on span "salad" at bounding box center [361, 386] width 64 height 17
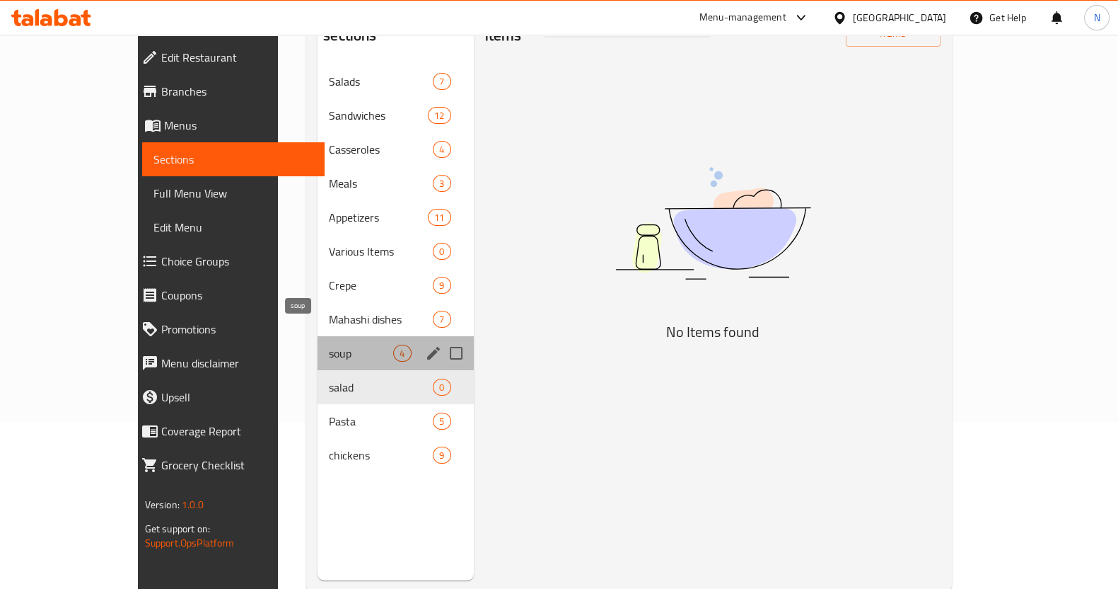
click at [329, 344] on span "soup" at bounding box center [361, 352] width 64 height 17
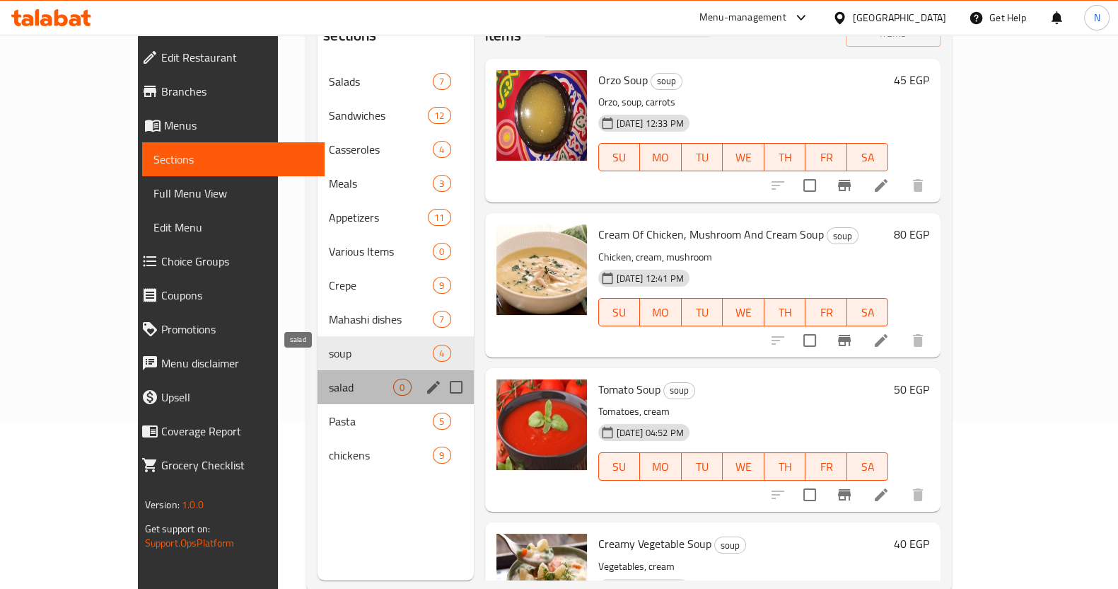
click at [329, 378] on span "salad" at bounding box center [361, 386] width 64 height 17
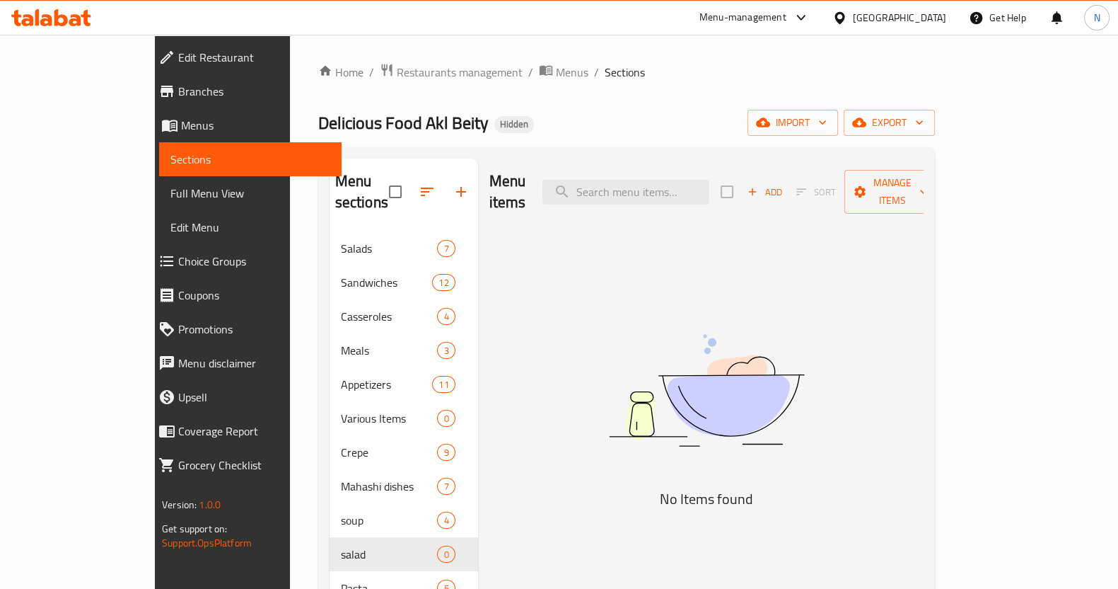
click at [810, 20] on icon at bounding box center [801, 17] width 17 height 17
click at [759, 127] on div "Restaurant-Management" at bounding box center [734, 123] width 111 height 16
